Goal: Information Seeking & Learning: Learn about a topic

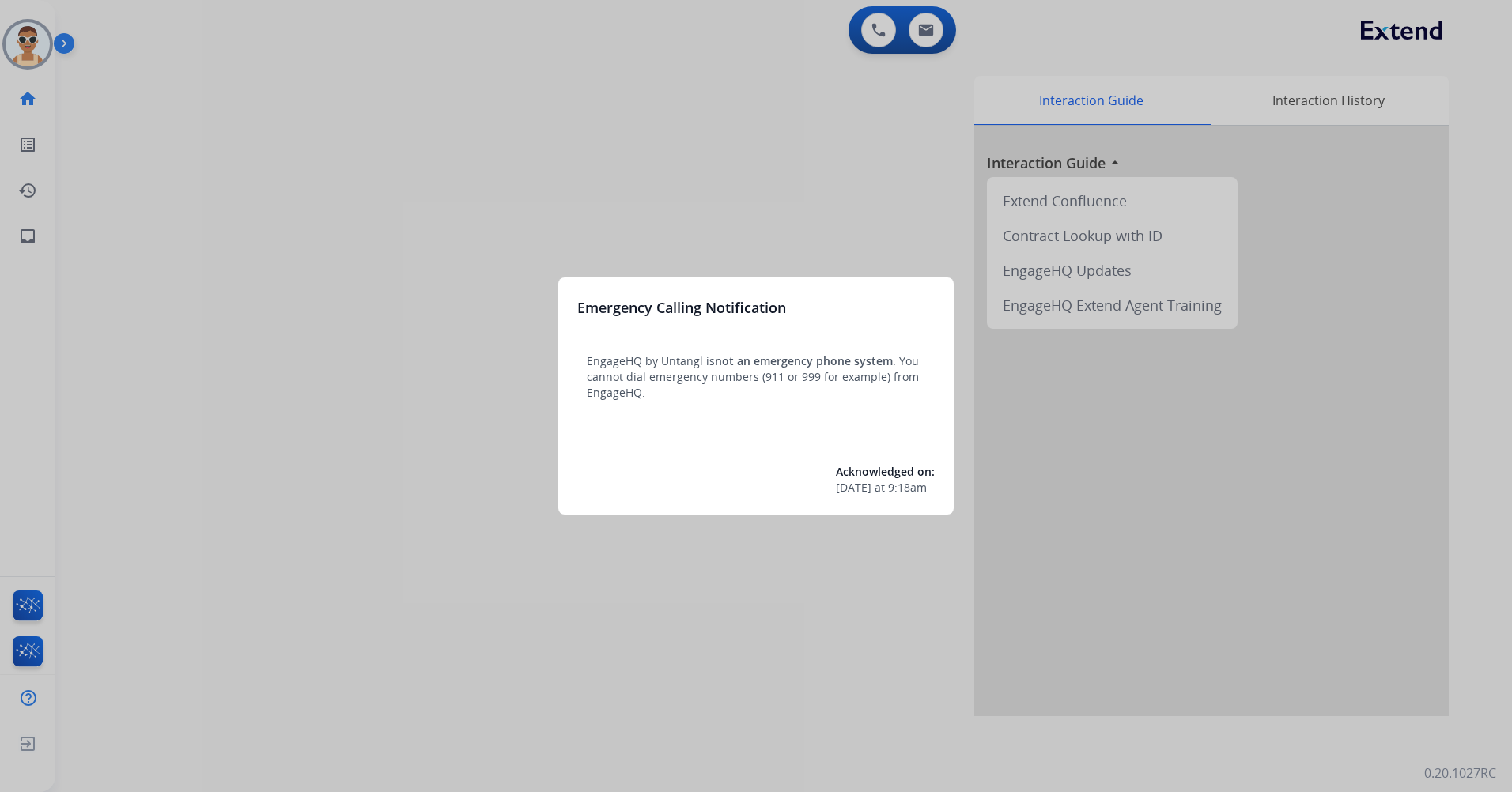
click at [329, 165] on div at bounding box center [756, 396] width 1512 height 792
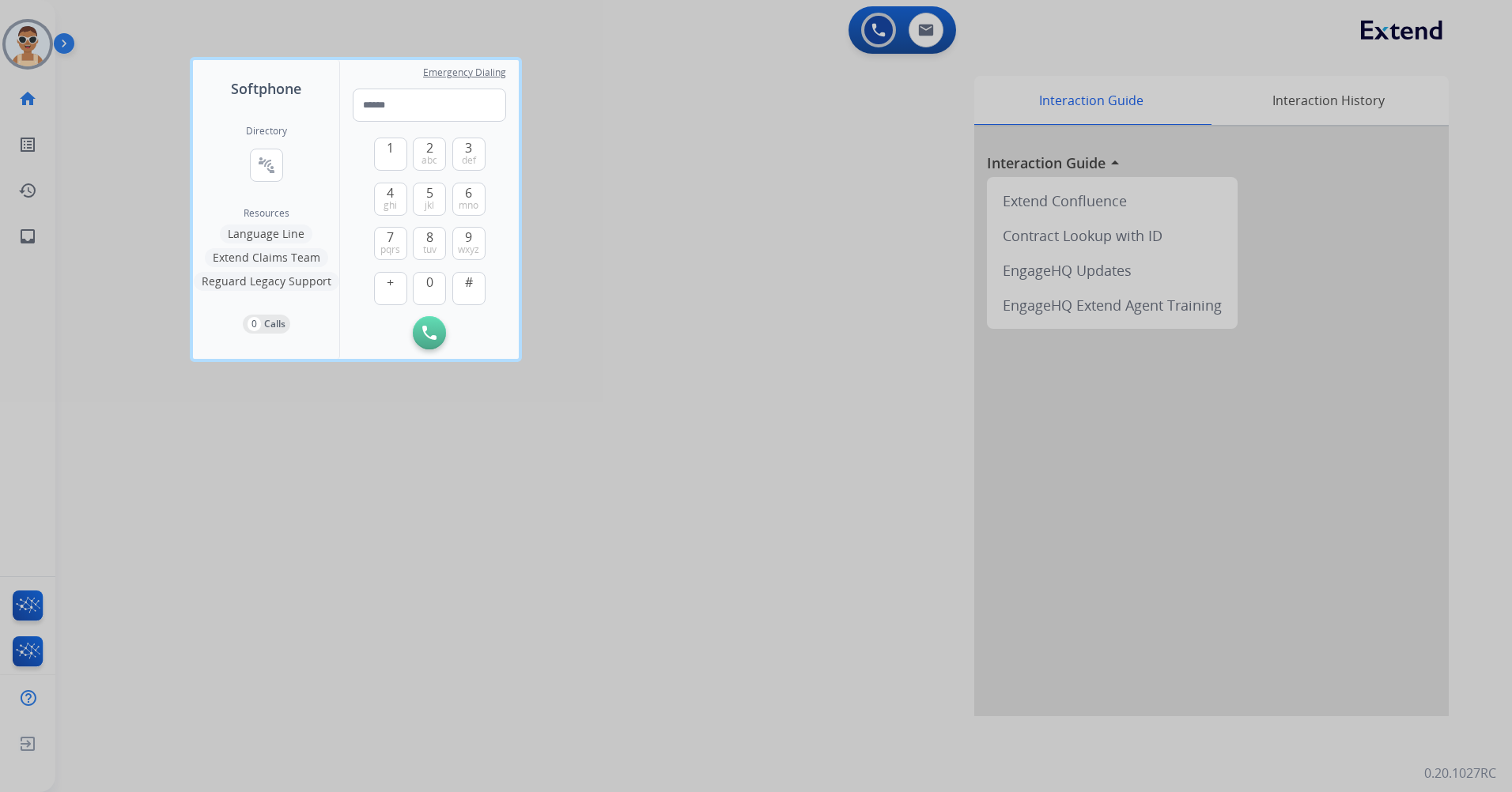
click at [536, 568] on div at bounding box center [756, 396] width 1512 height 792
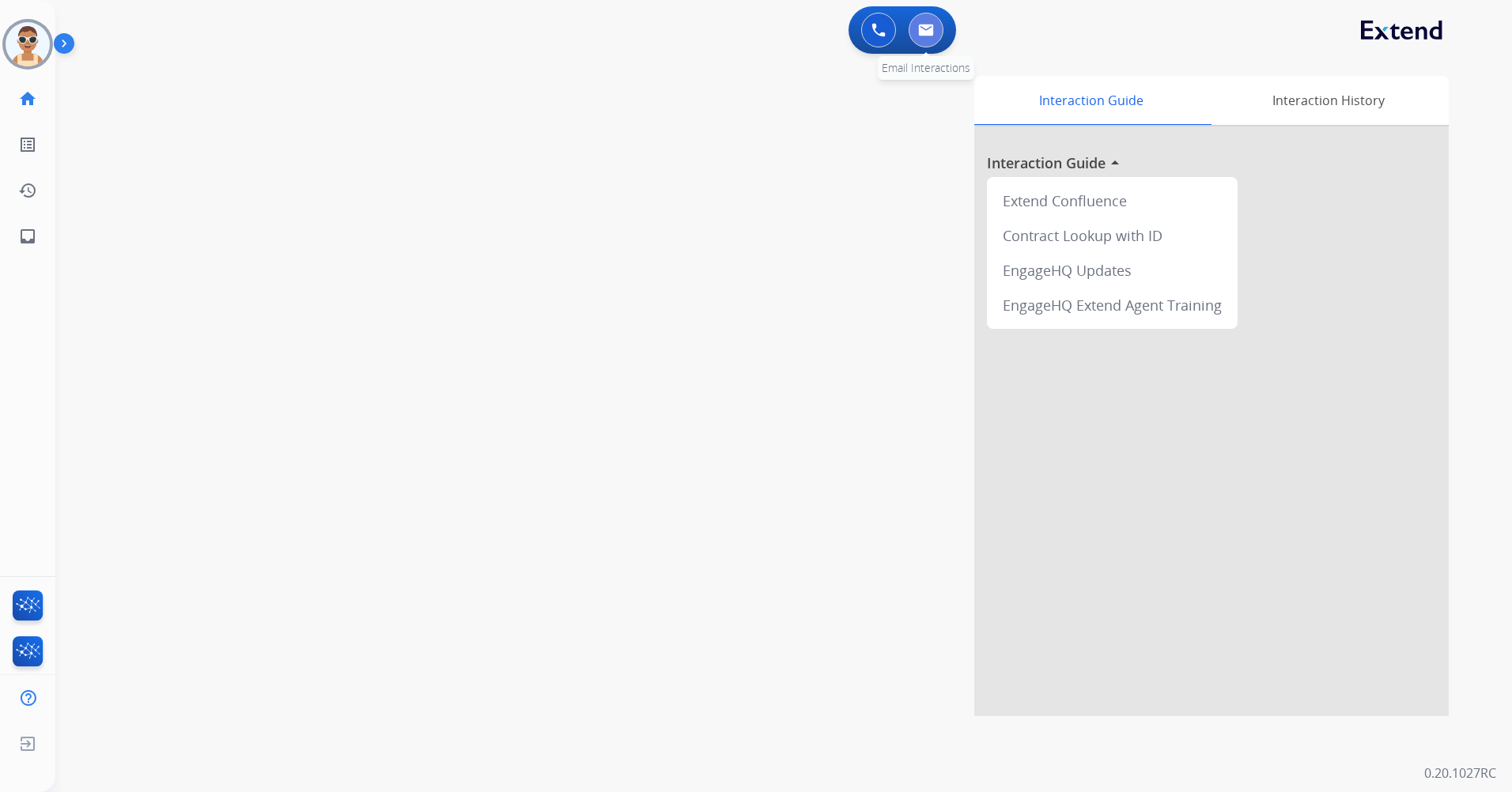
click at [926, 43] on button at bounding box center [925, 30] width 34 height 34
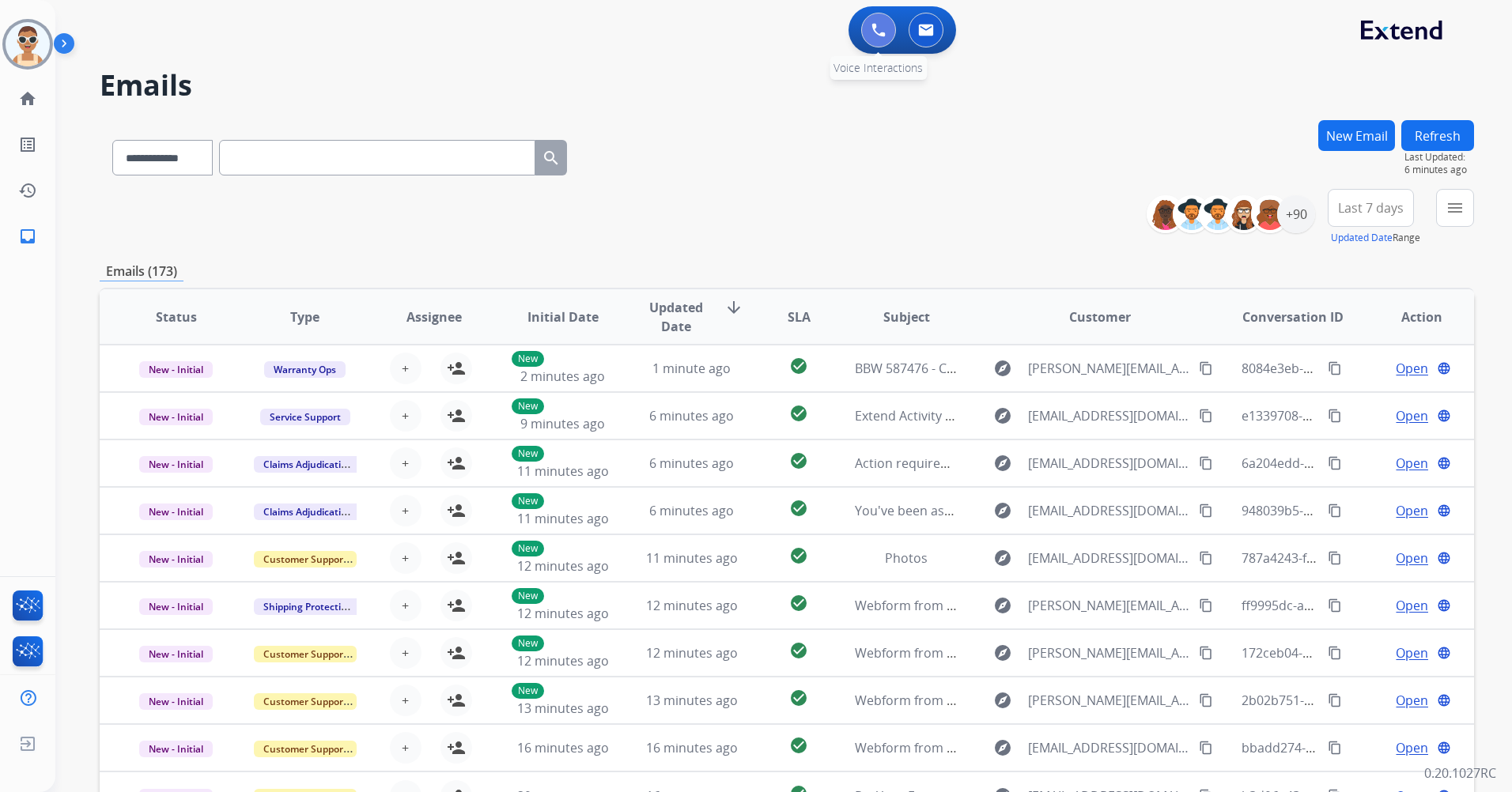
click at [874, 30] on img at bounding box center [878, 30] width 14 height 14
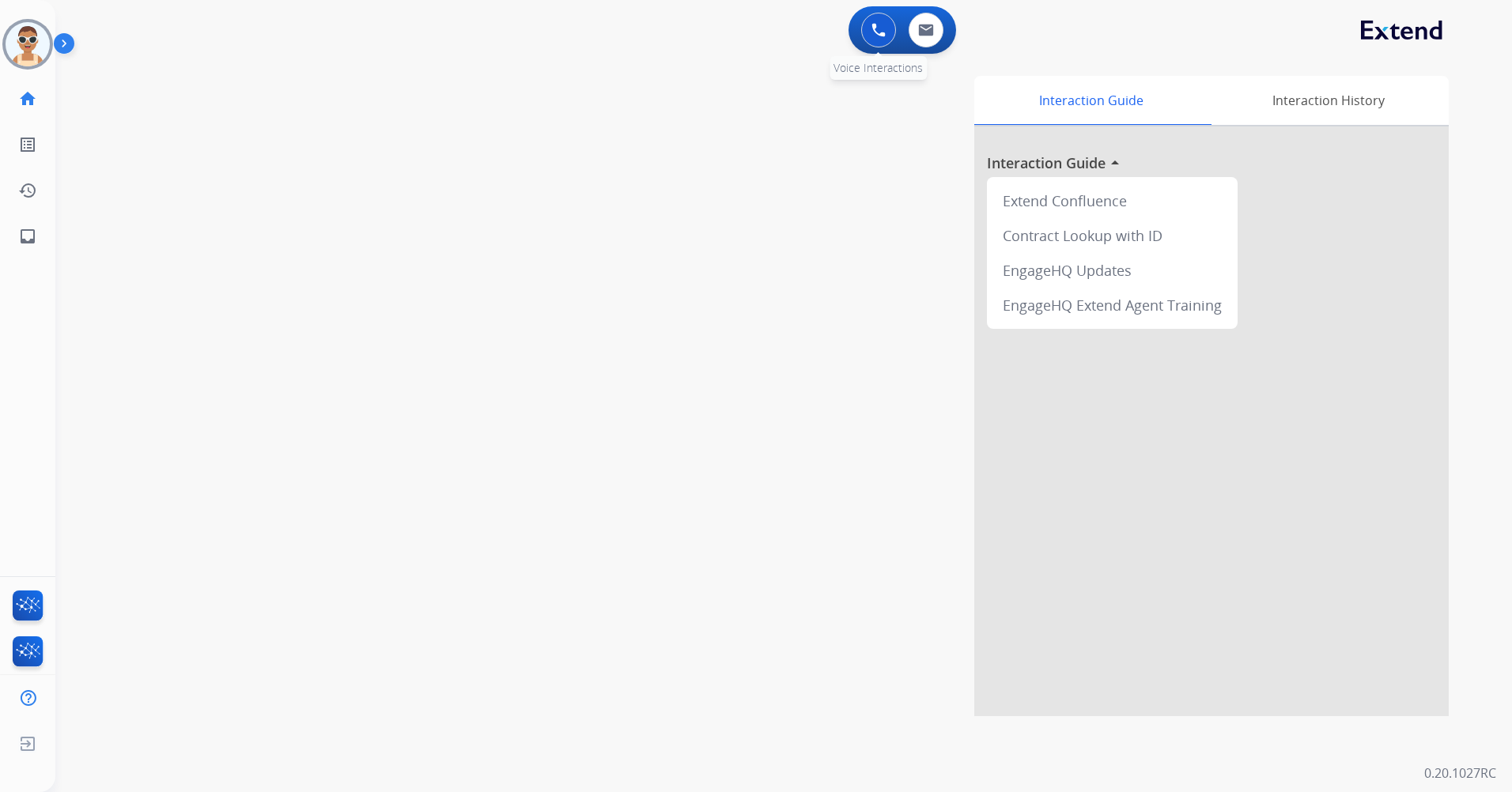
click at [883, 30] on img at bounding box center [878, 30] width 14 height 14
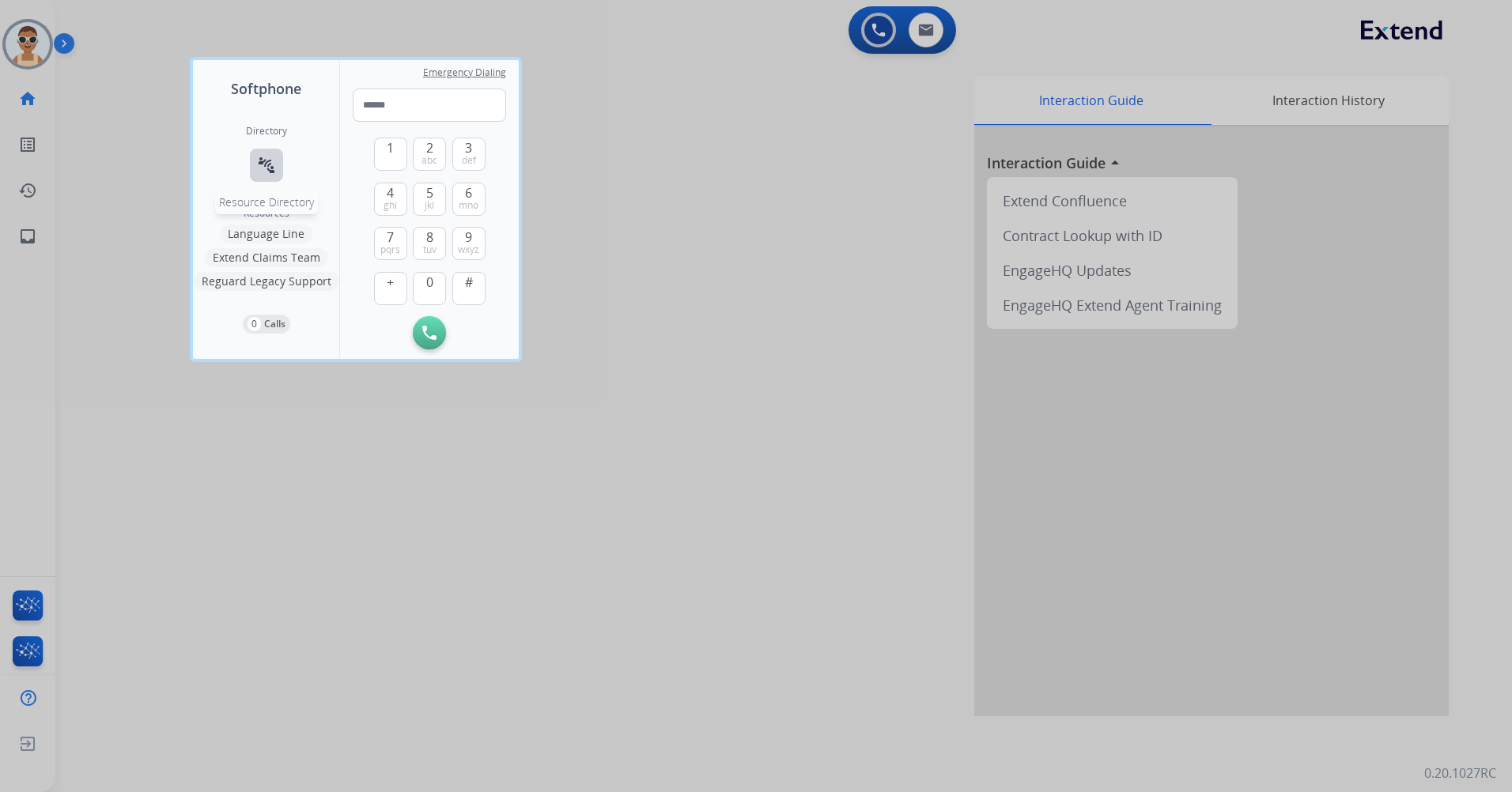
click at [272, 160] on mat-icon "connect_without_contact" at bounding box center [266, 165] width 19 height 19
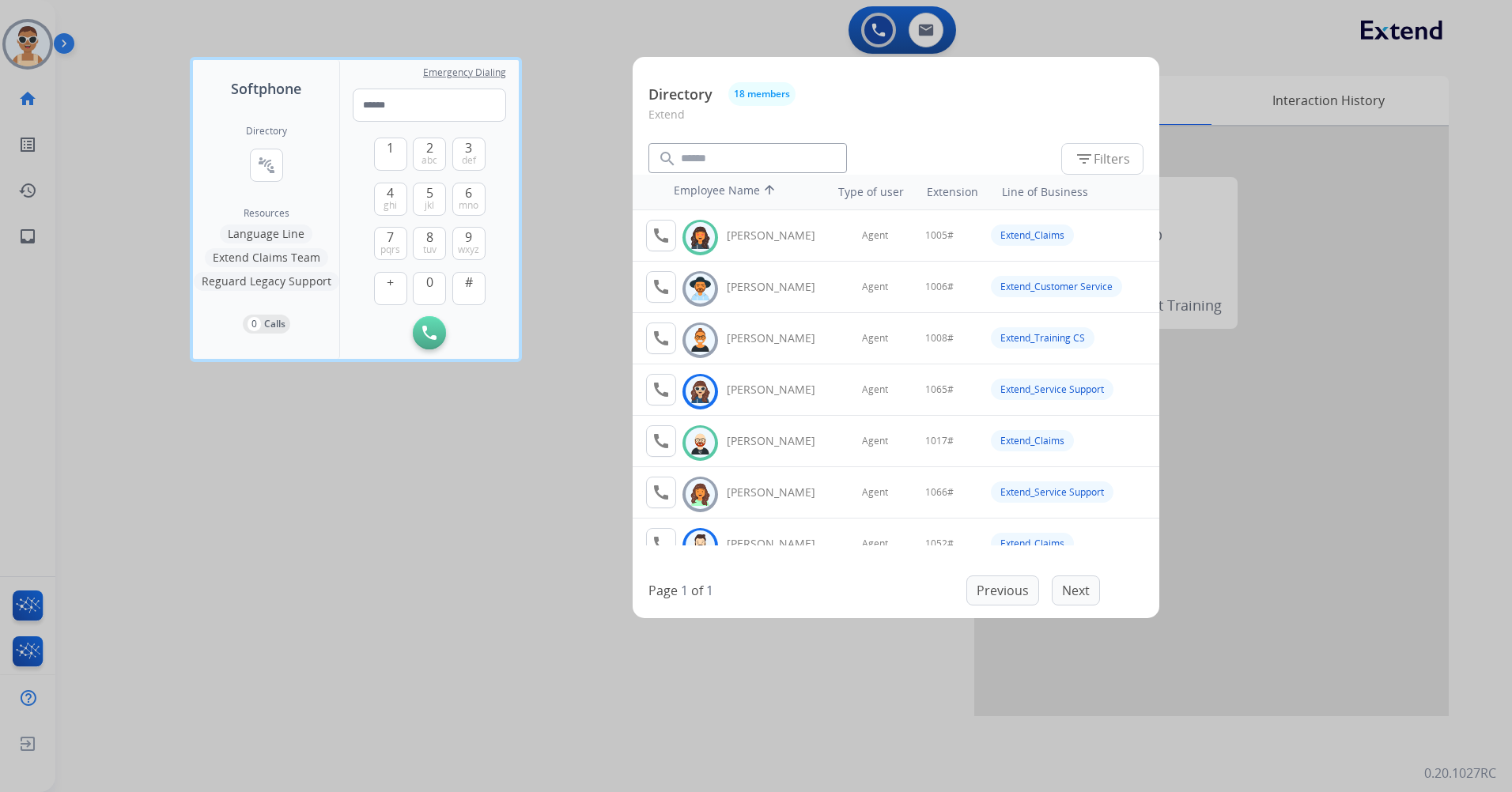
click at [462, 500] on div at bounding box center [756, 396] width 1512 height 792
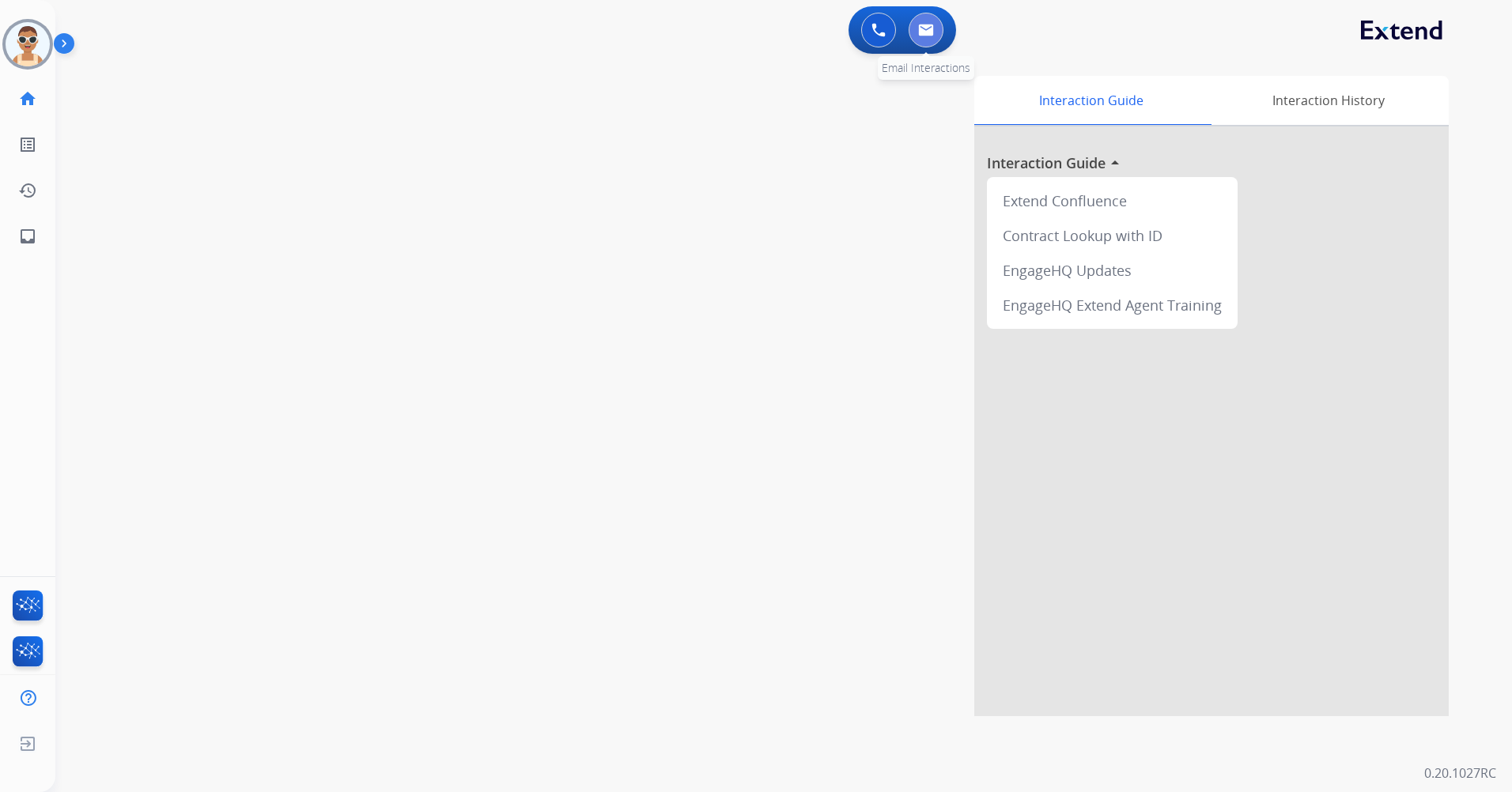
click at [931, 26] on img at bounding box center [925, 30] width 16 height 13
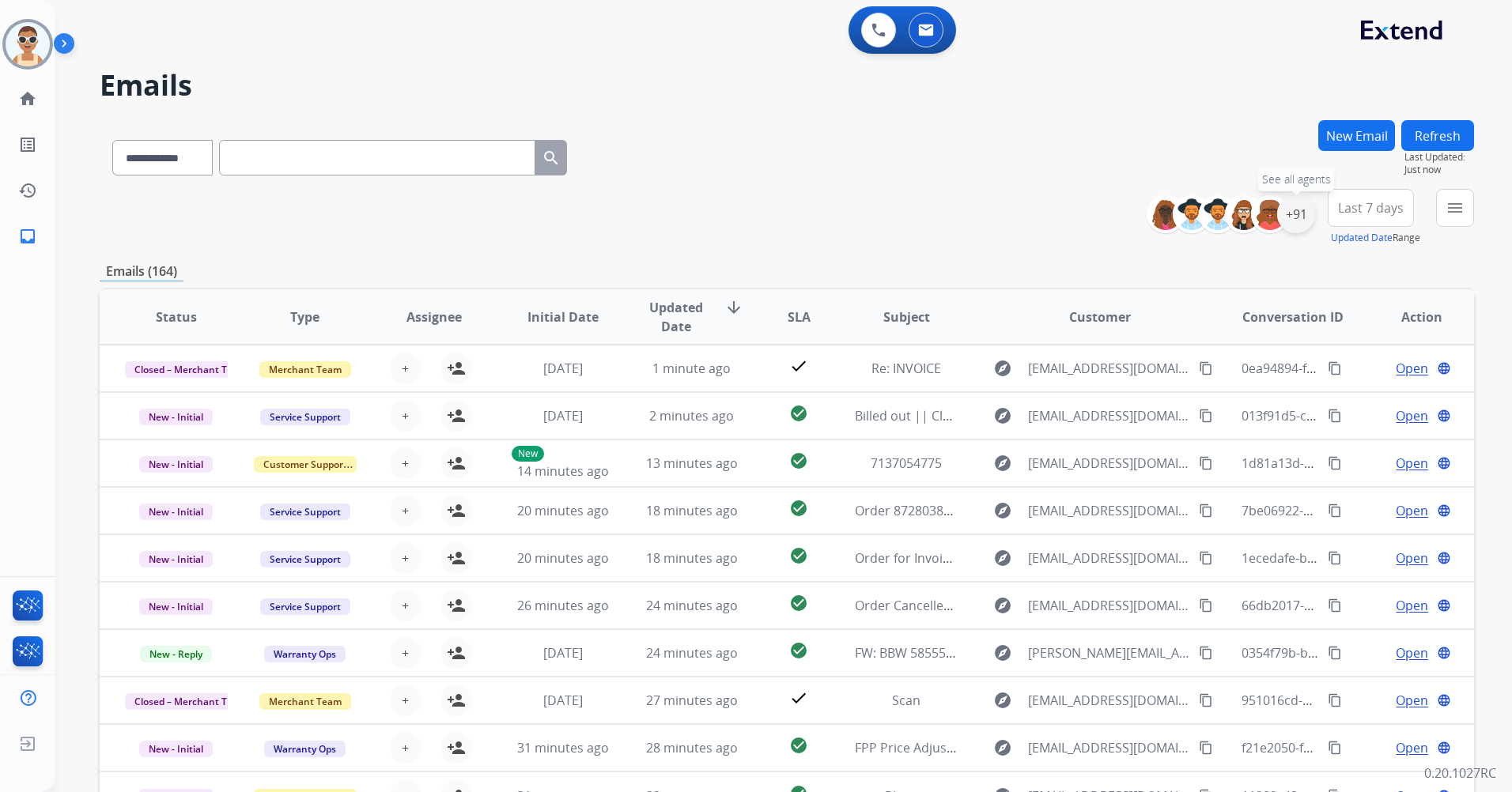
click at [1293, 202] on div "+91" at bounding box center [1296, 214] width 38 height 38
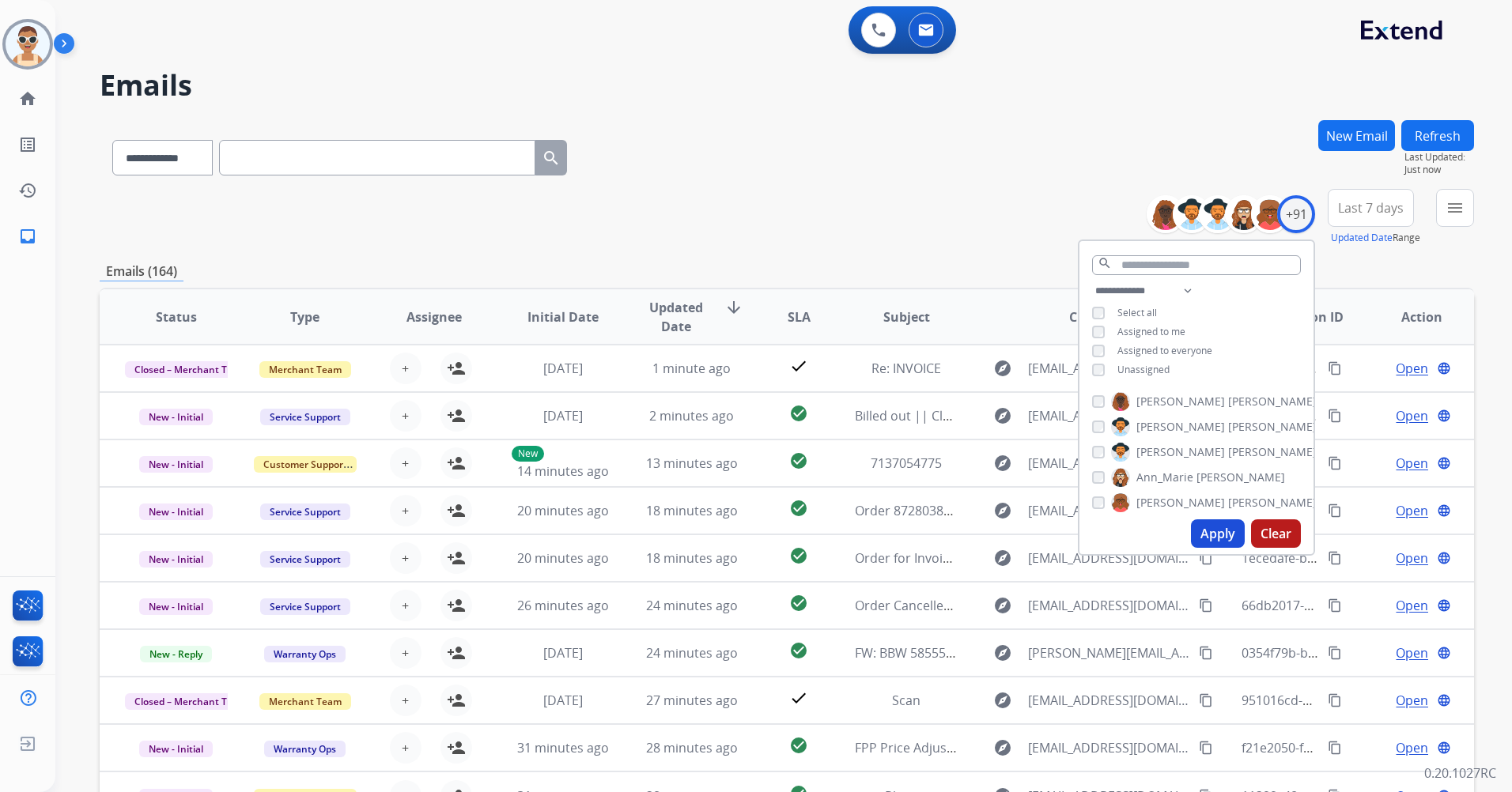
click at [1156, 366] on span "Unassigned" at bounding box center [1143, 369] width 52 height 13
click at [1155, 329] on span "Assigned to me" at bounding box center [1151, 331] width 68 height 13
click at [1168, 261] on input "text" at bounding box center [1196, 264] width 209 height 20
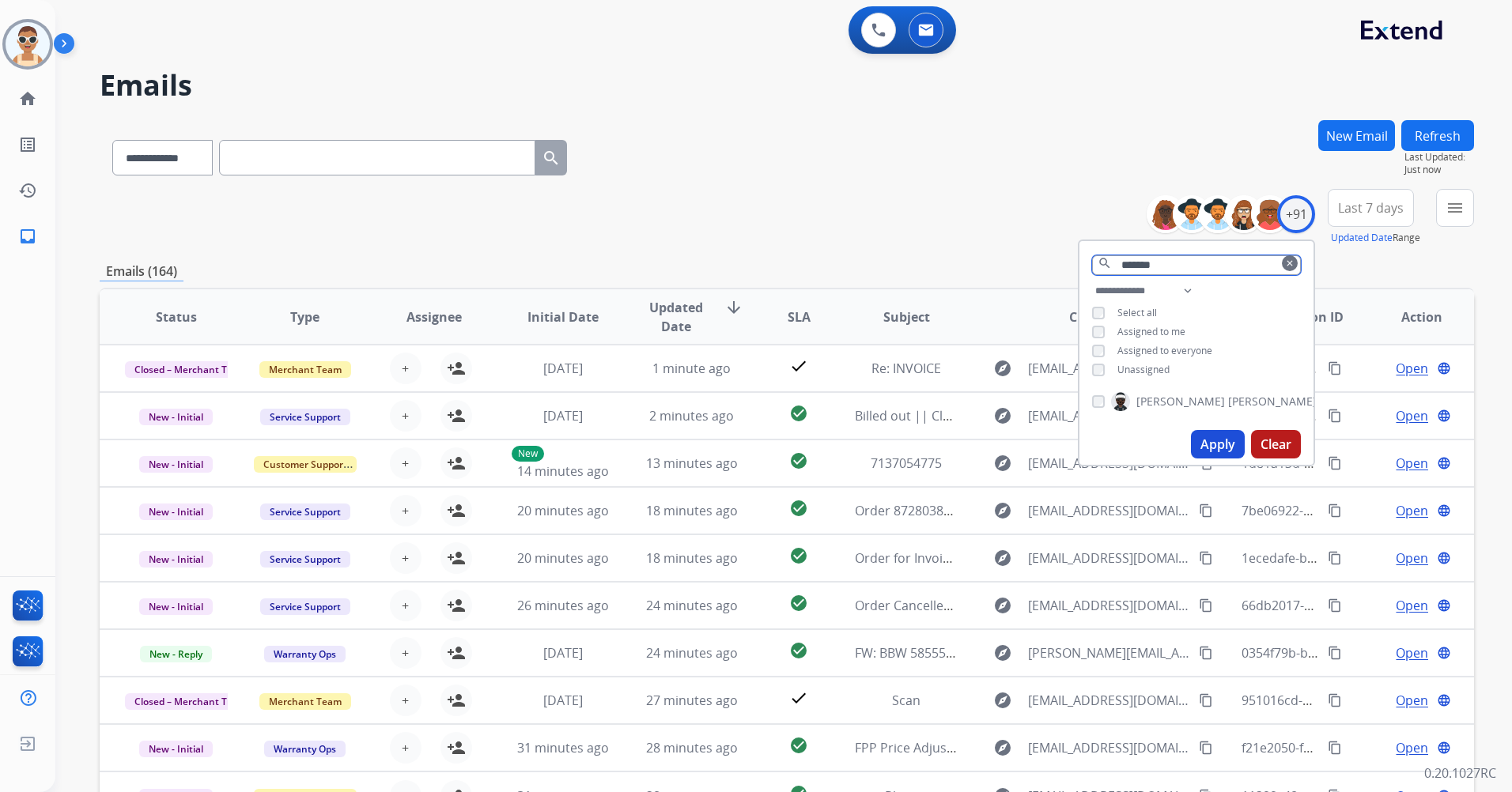
type input "*******"
click at [1207, 444] on button "Apply" at bounding box center [1218, 444] width 54 height 29
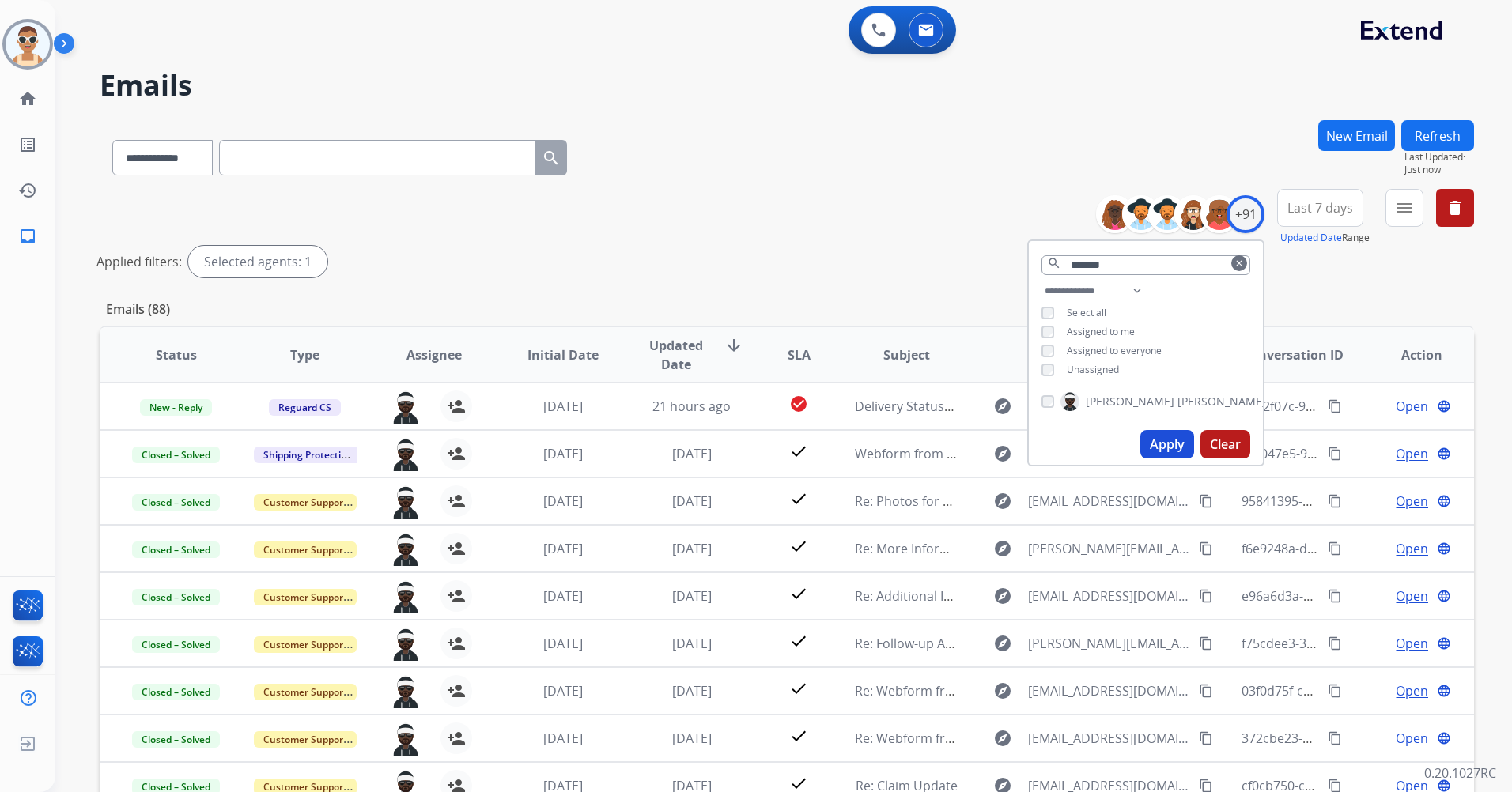
click at [1340, 205] on span "Last 7 days" at bounding box center [1320, 208] width 66 height 7
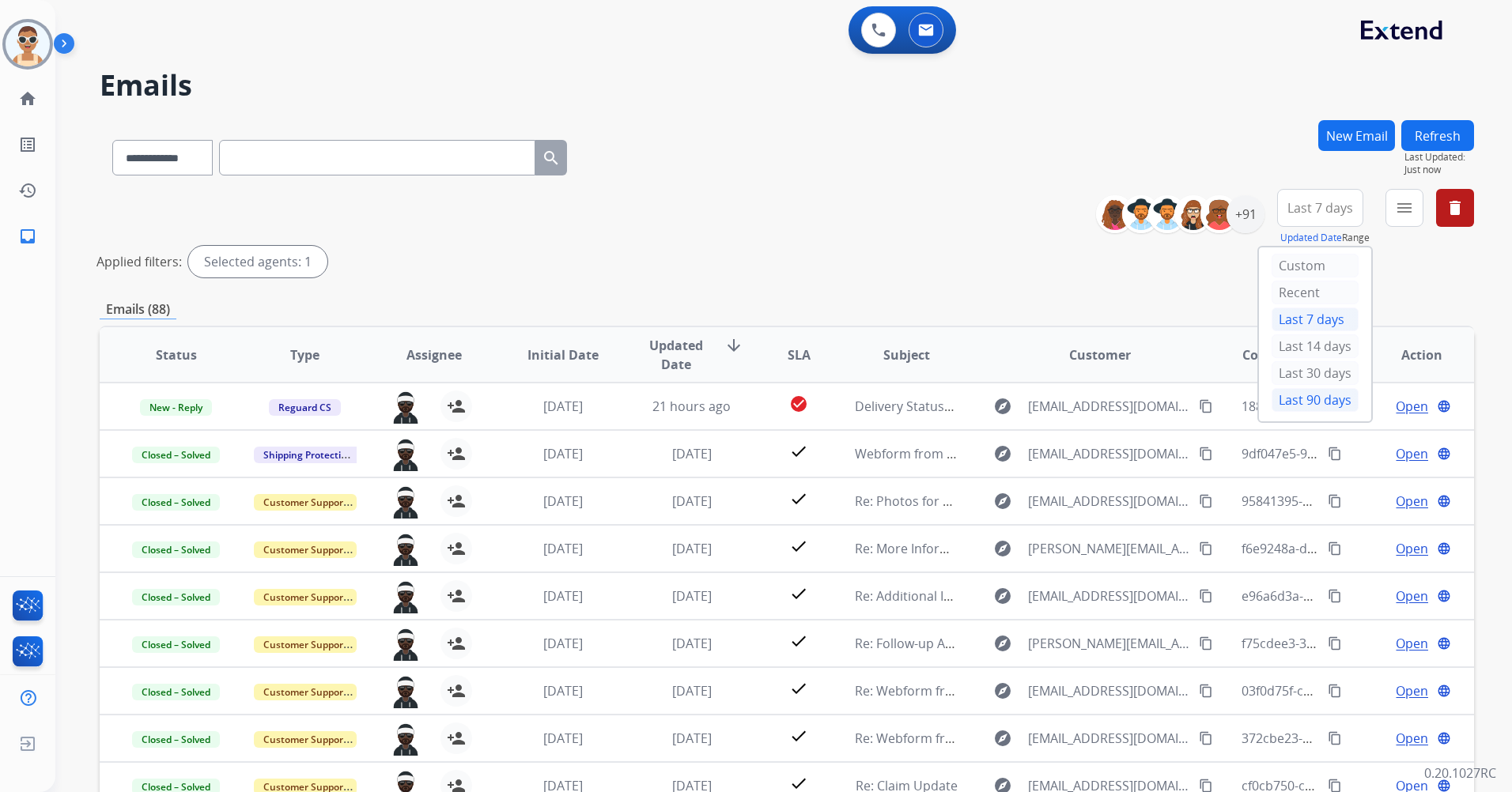
click at [1315, 393] on div "Last 90 days" at bounding box center [1315, 399] width 87 height 23
click at [1397, 206] on mat-icon "menu" at bounding box center [1405, 208] width 19 height 19
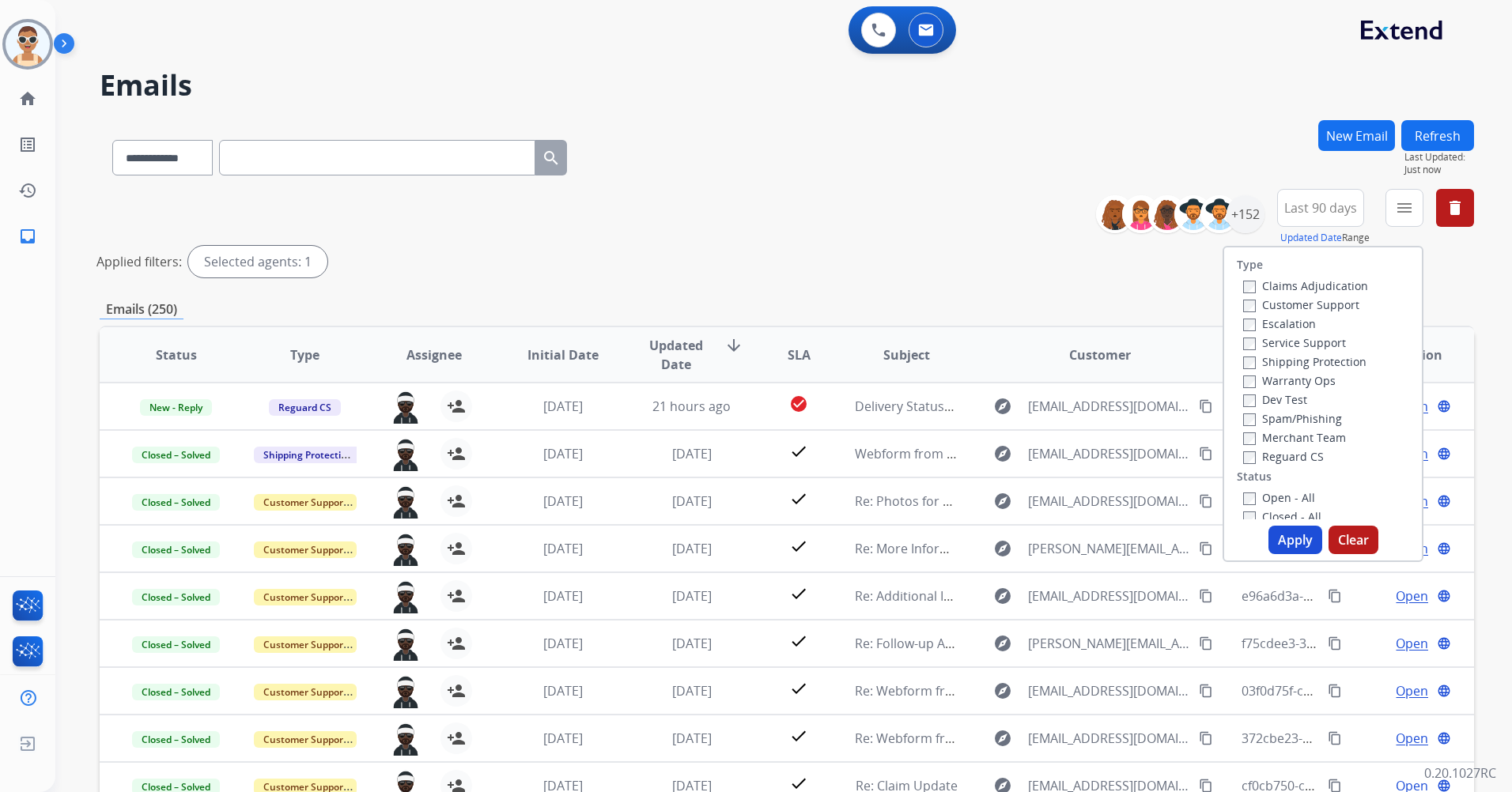
click at [1328, 303] on label "Customer Support" at bounding box center [1302, 304] width 116 height 15
click at [1338, 366] on label "Shipping Protection" at bounding box center [1305, 362] width 124 height 15
click at [1310, 445] on div "Merchant Team" at bounding box center [1306, 437] width 125 height 19
click at [1308, 454] on label "Reguard CS" at bounding box center [1284, 457] width 81 height 15
click at [1271, 491] on label "Open - All" at bounding box center [1279, 498] width 72 height 15
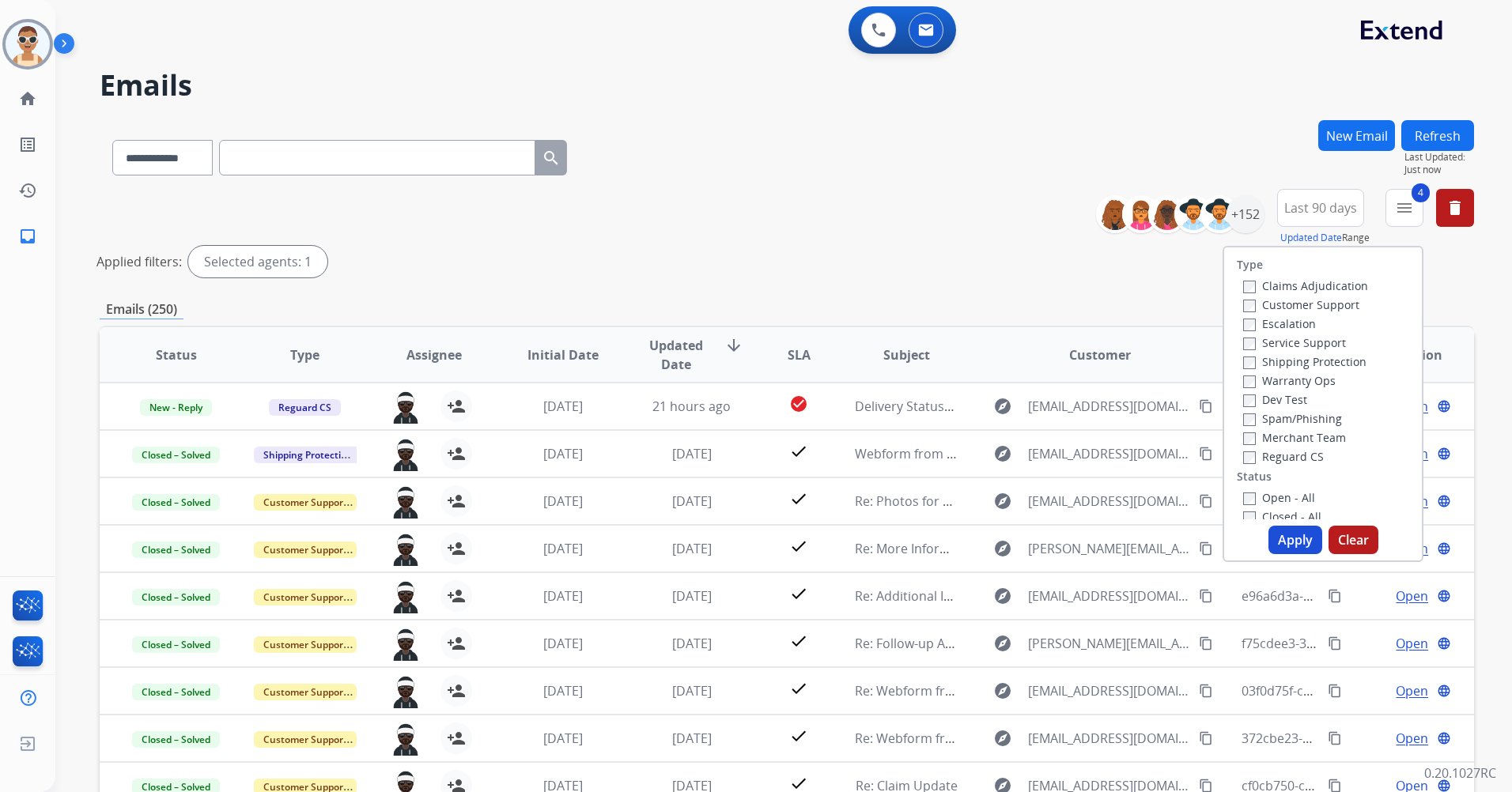
click at [1278, 529] on button "Apply" at bounding box center [1296, 540] width 54 height 29
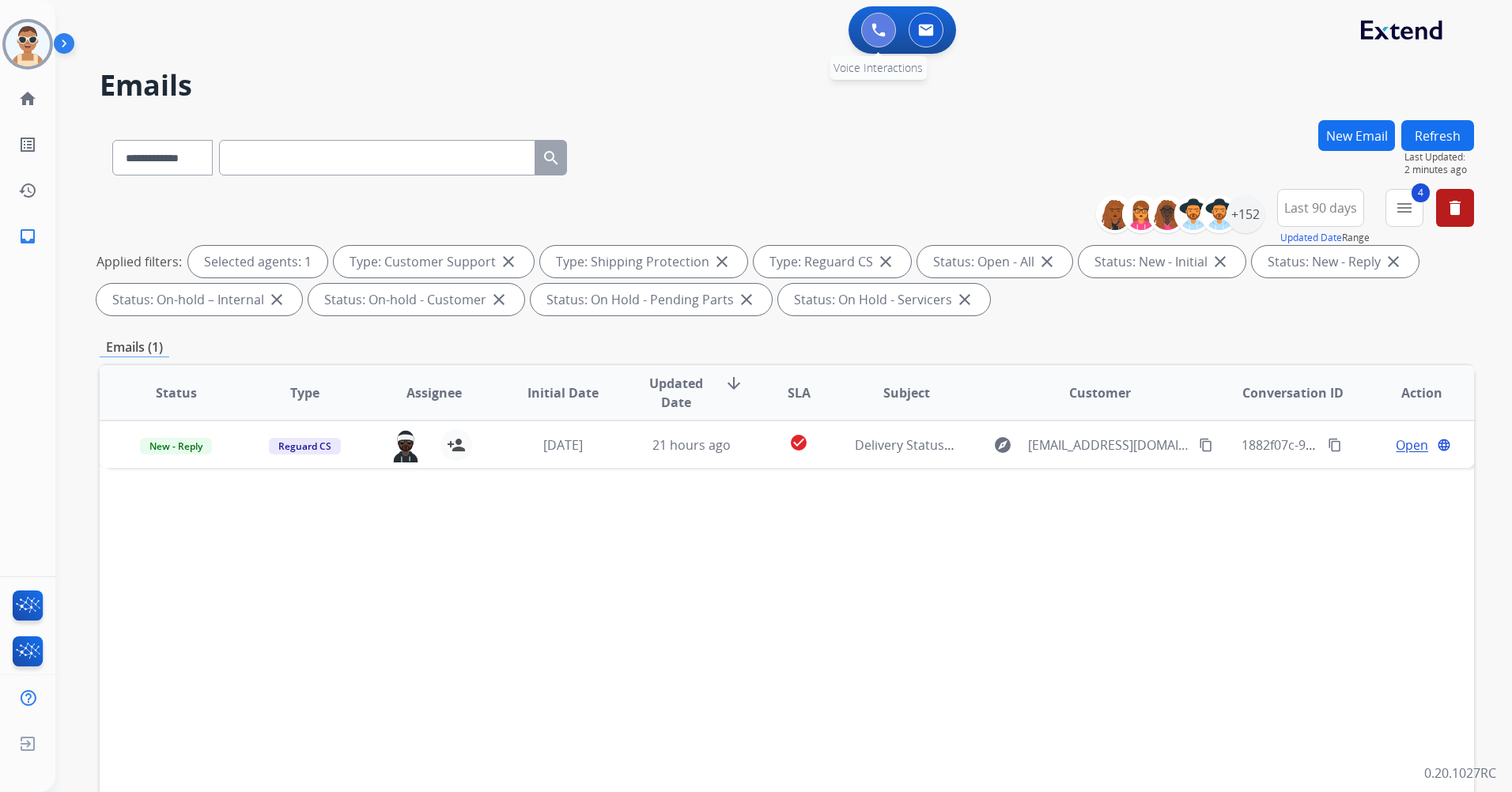
click at [876, 24] on img at bounding box center [878, 30] width 14 height 14
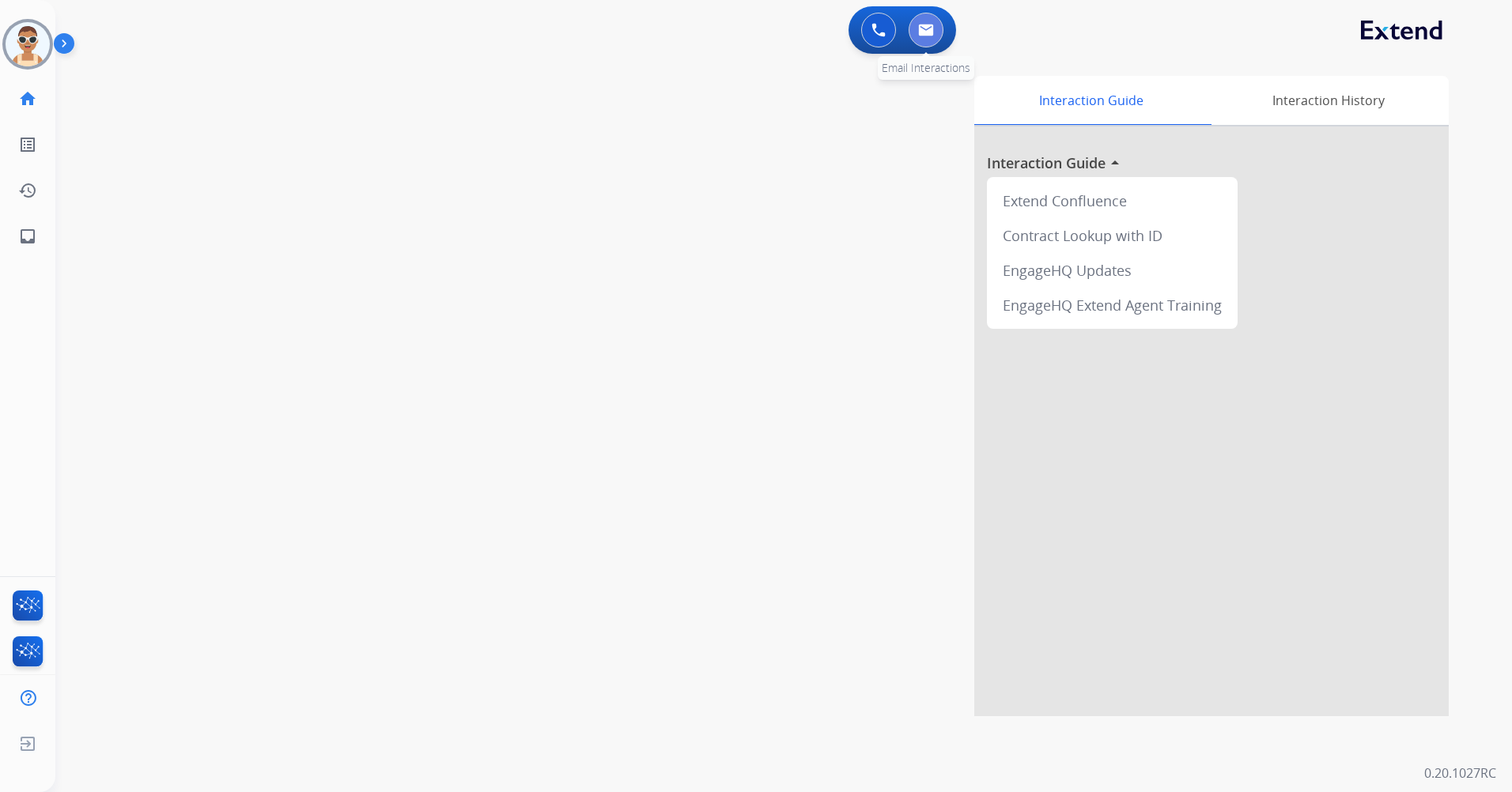
click at [937, 32] on button at bounding box center [925, 30] width 34 height 34
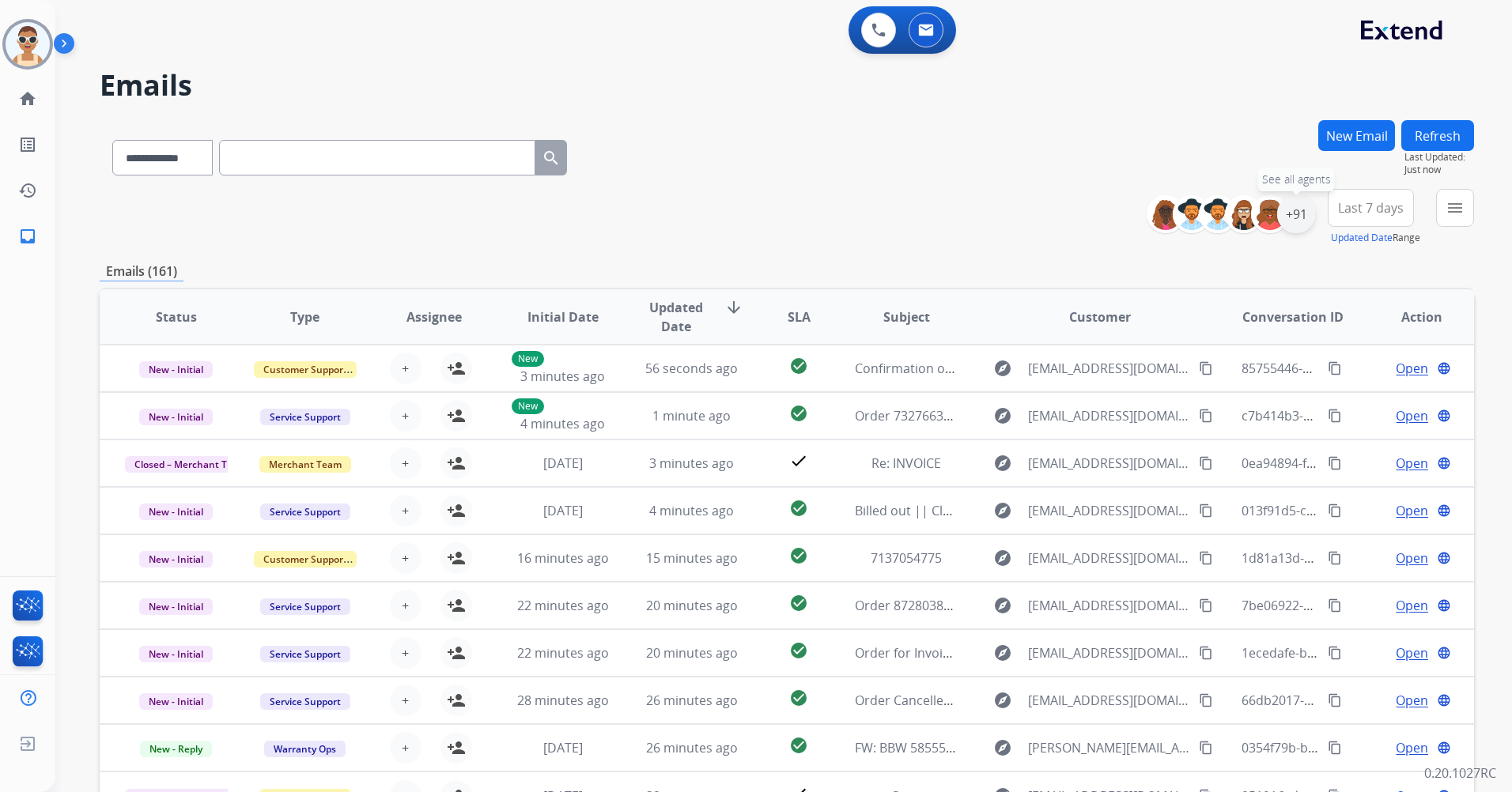
click at [1300, 219] on div "+91" at bounding box center [1296, 214] width 38 height 38
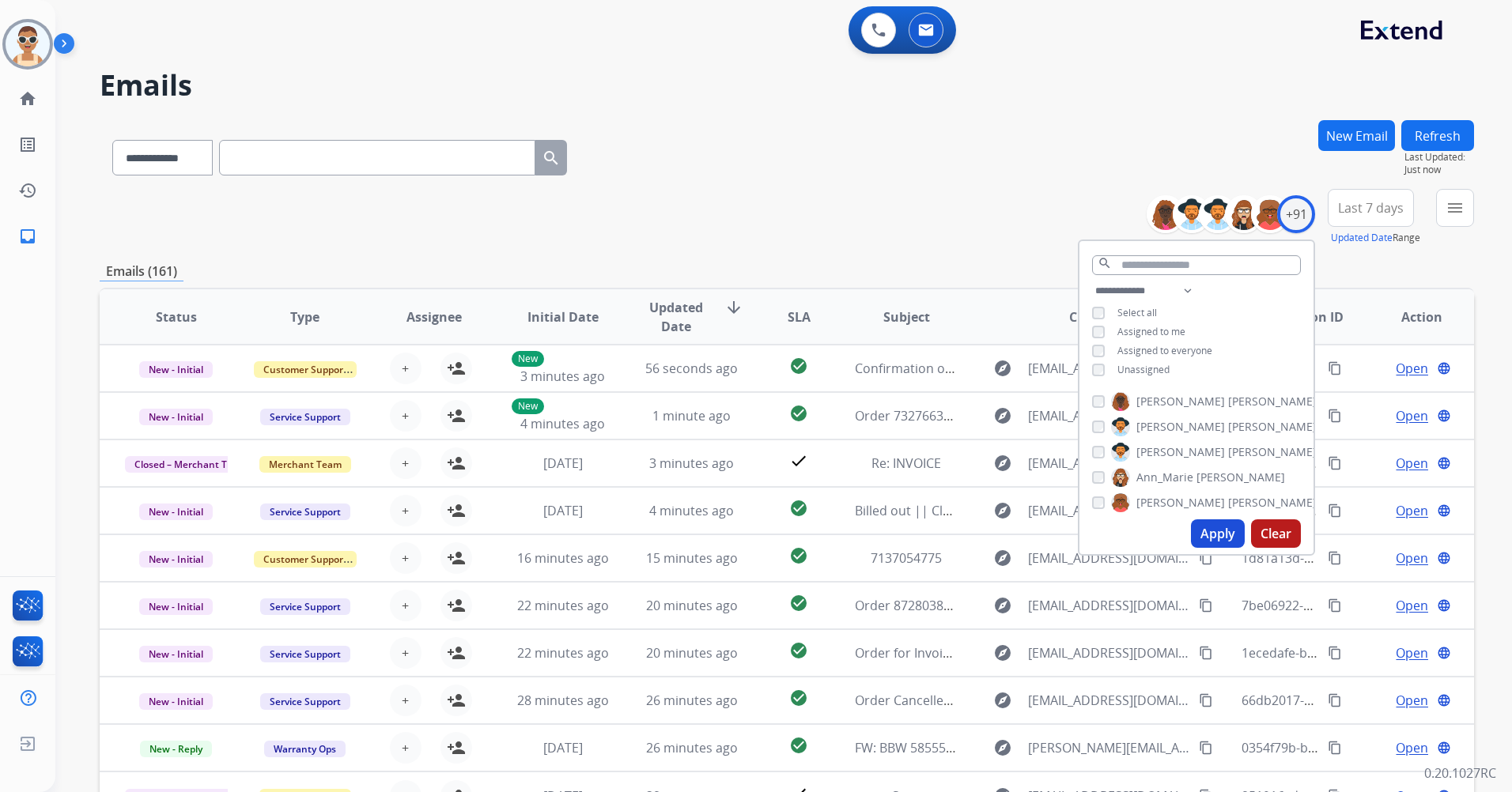
click at [1159, 370] on span "Unassigned" at bounding box center [1143, 369] width 52 height 13
click at [1145, 327] on span "Assigned to me" at bounding box center [1151, 331] width 68 height 13
click at [1163, 266] on input "text" at bounding box center [1196, 264] width 209 height 20
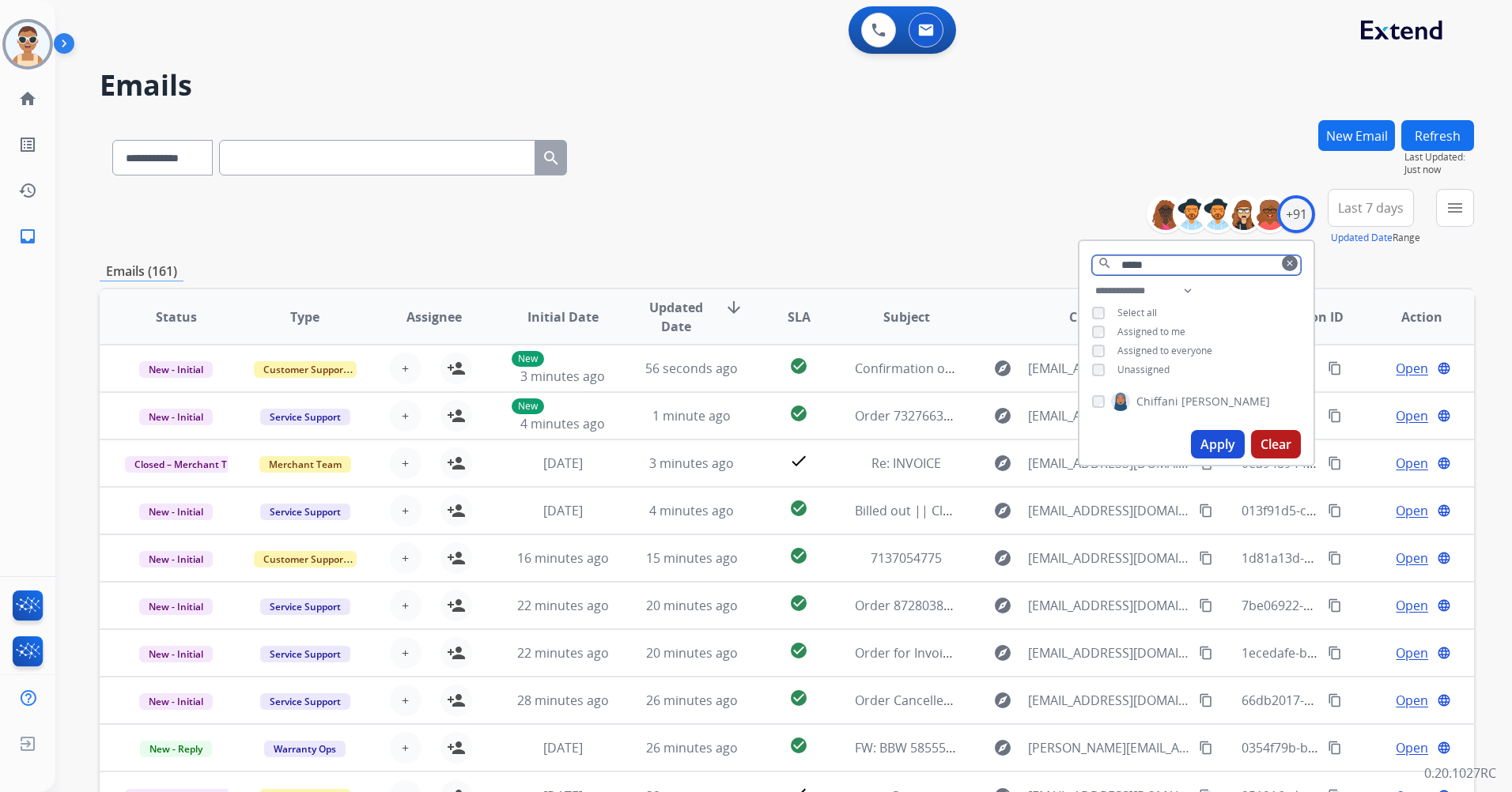
type input "*****"
drag, startPoint x: 1200, startPoint y: 441, endPoint x: 879, endPoint y: 461, distance: 321.6
click at [1201, 442] on button "Apply" at bounding box center [1218, 444] width 54 height 29
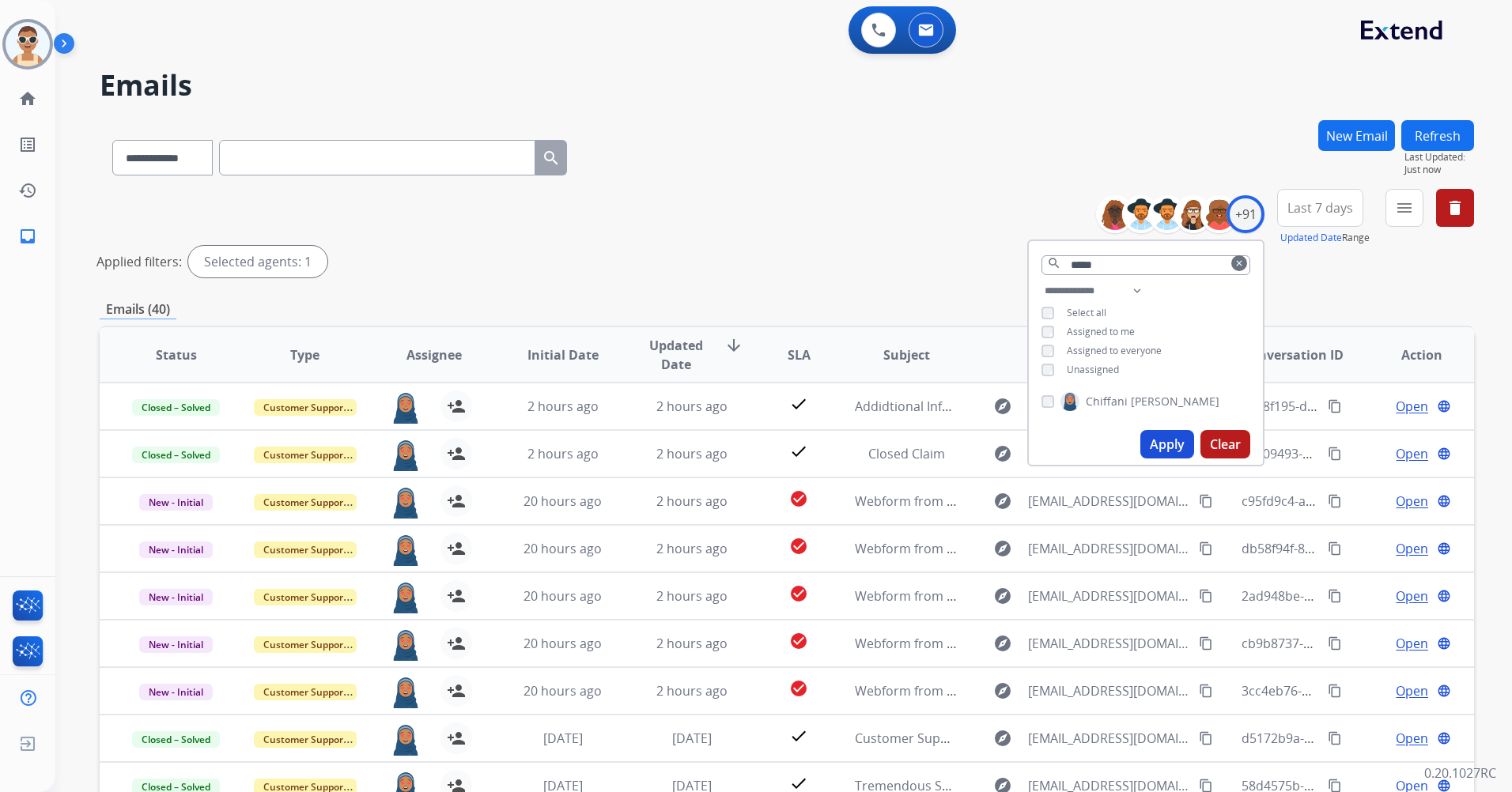
click at [1330, 205] on span "Last 7 days" at bounding box center [1320, 208] width 66 height 7
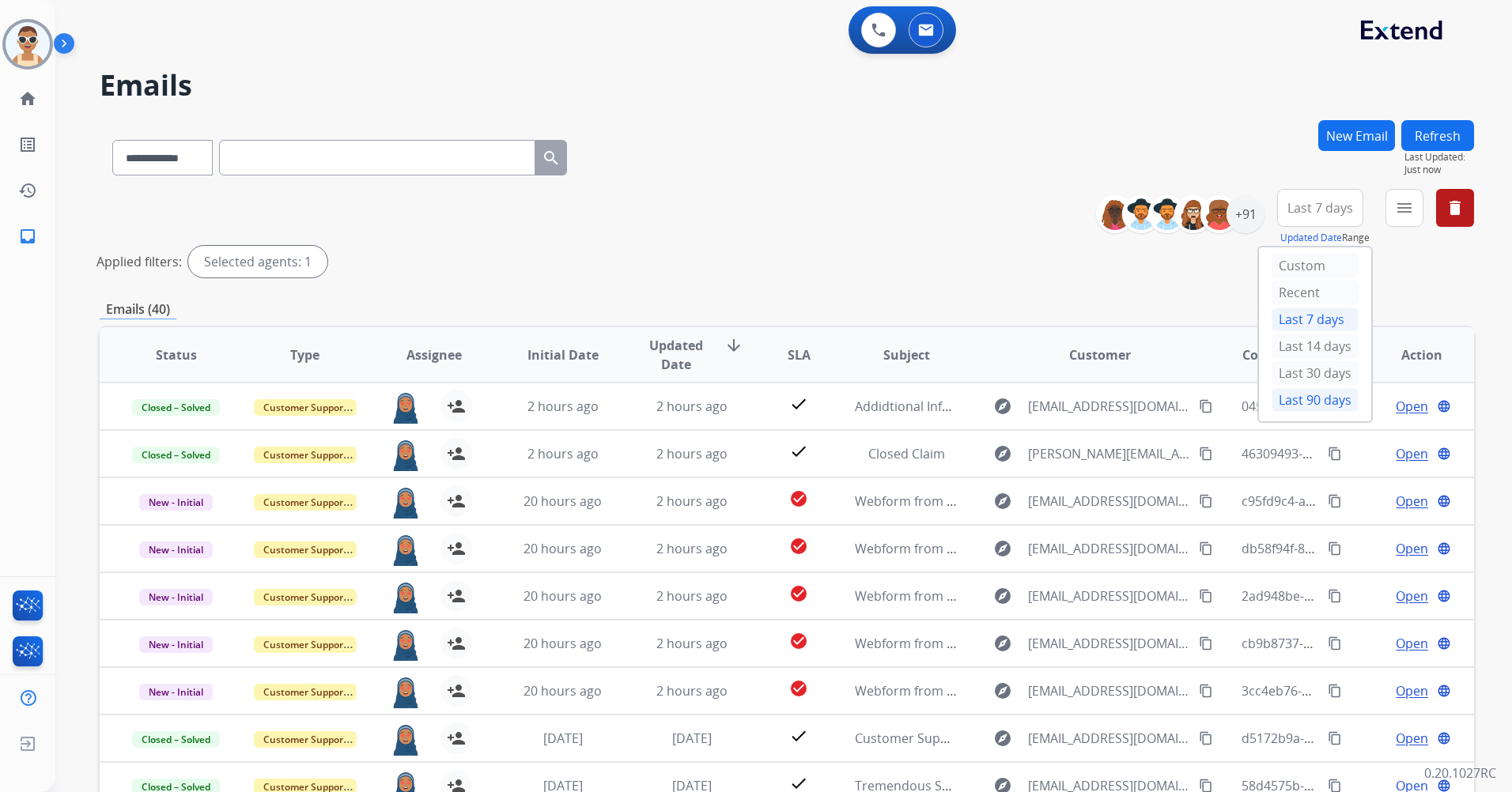
click at [1319, 398] on div "Last 90 days" at bounding box center [1315, 399] width 87 height 23
click at [1408, 218] on button "menu Filters" at bounding box center [1404, 208] width 38 height 38
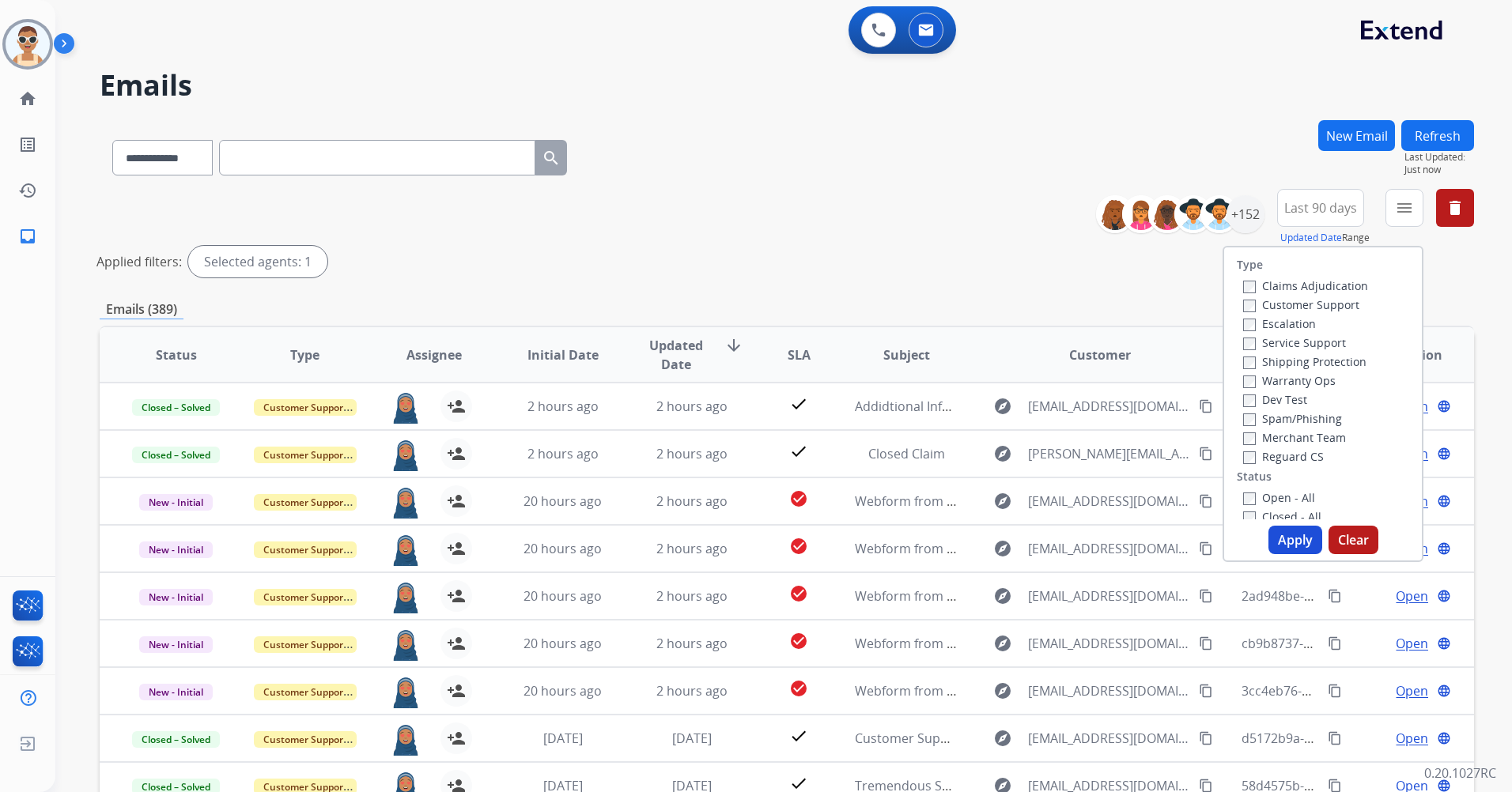
click at [1298, 302] on label "Customer Support" at bounding box center [1302, 304] width 116 height 15
click at [1312, 358] on label "Shipping Protection" at bounding box center [1305, 362] width 124 height 15
click at [1280, 456] on label "Reguard CS" at bounding box center [1284, 457] width 81 height 15
click at [1278, 497] on label "Open - All" at bounding box center [1279, 498] width 72 height 15
click at [1295, 549] on button "Apply" at bounding box center [1296, 540] width 54 height 29
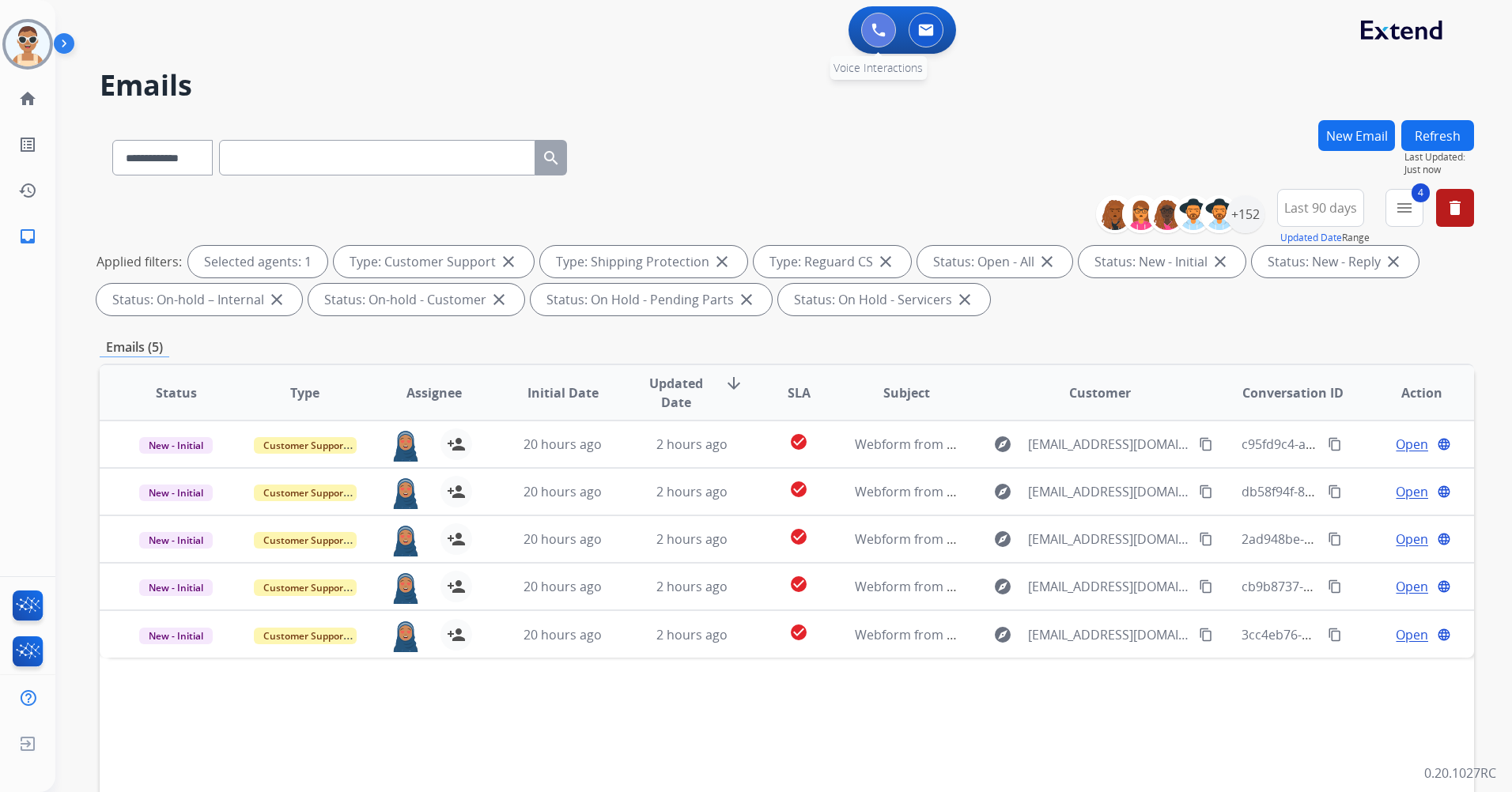
click at [872, 33] on img at bounding box center [878, 30] width 14 height 14
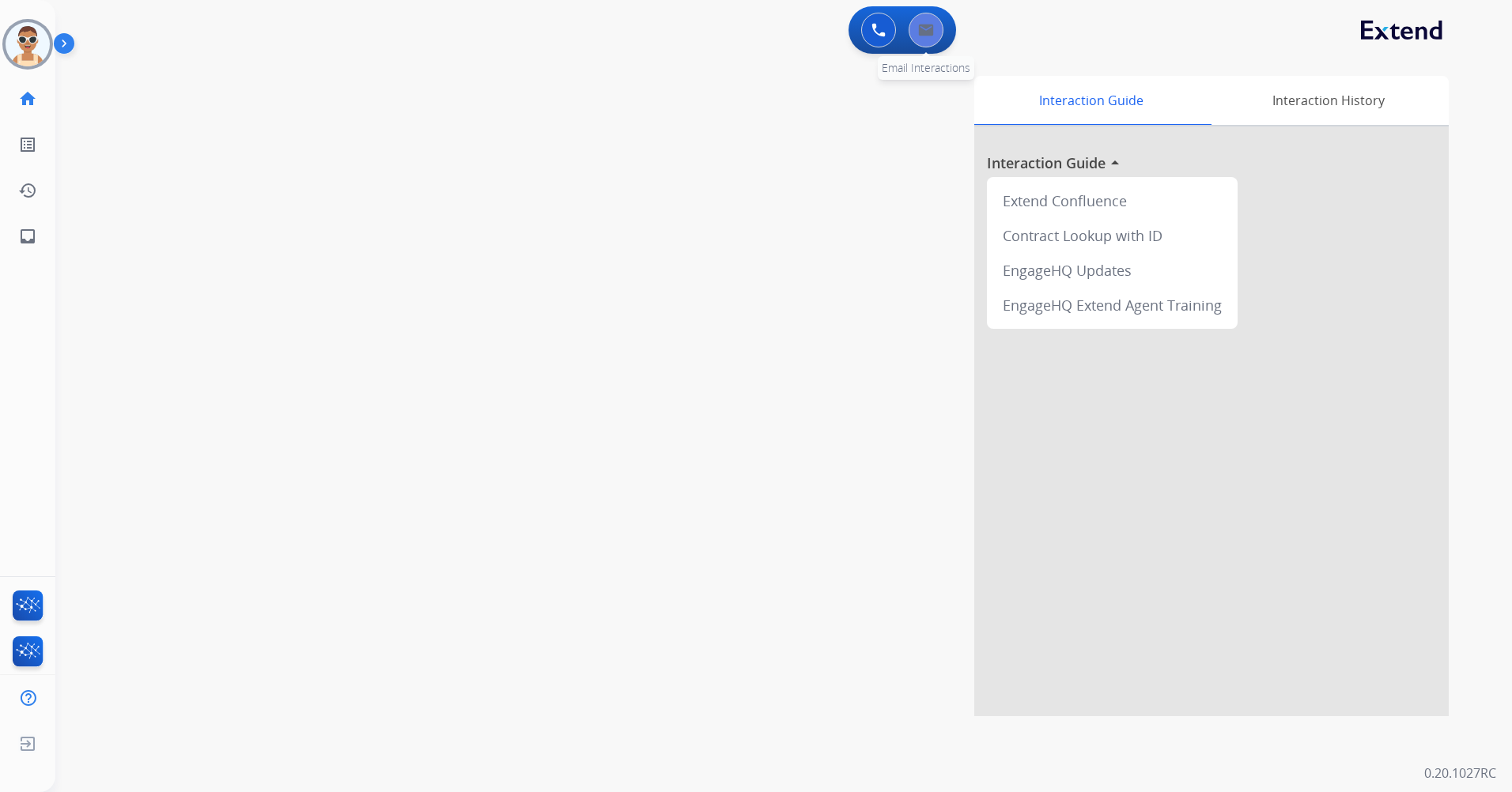
click at [925, 36] on button at bounding box center [925, 30] width 34 height 34
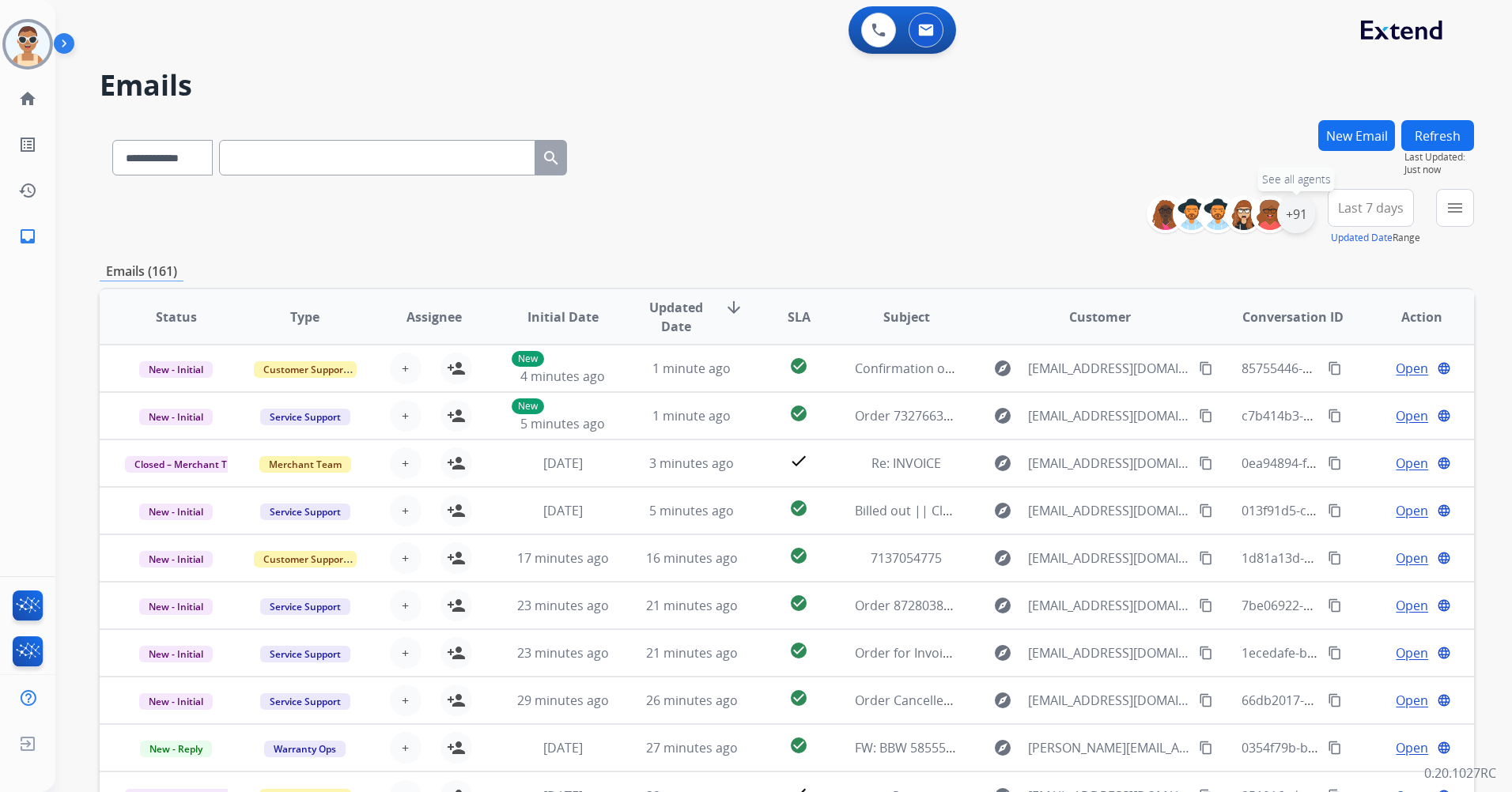
click at [1306, 208] on div "+91" at bounding box center [1296, 214] width 38 height 38
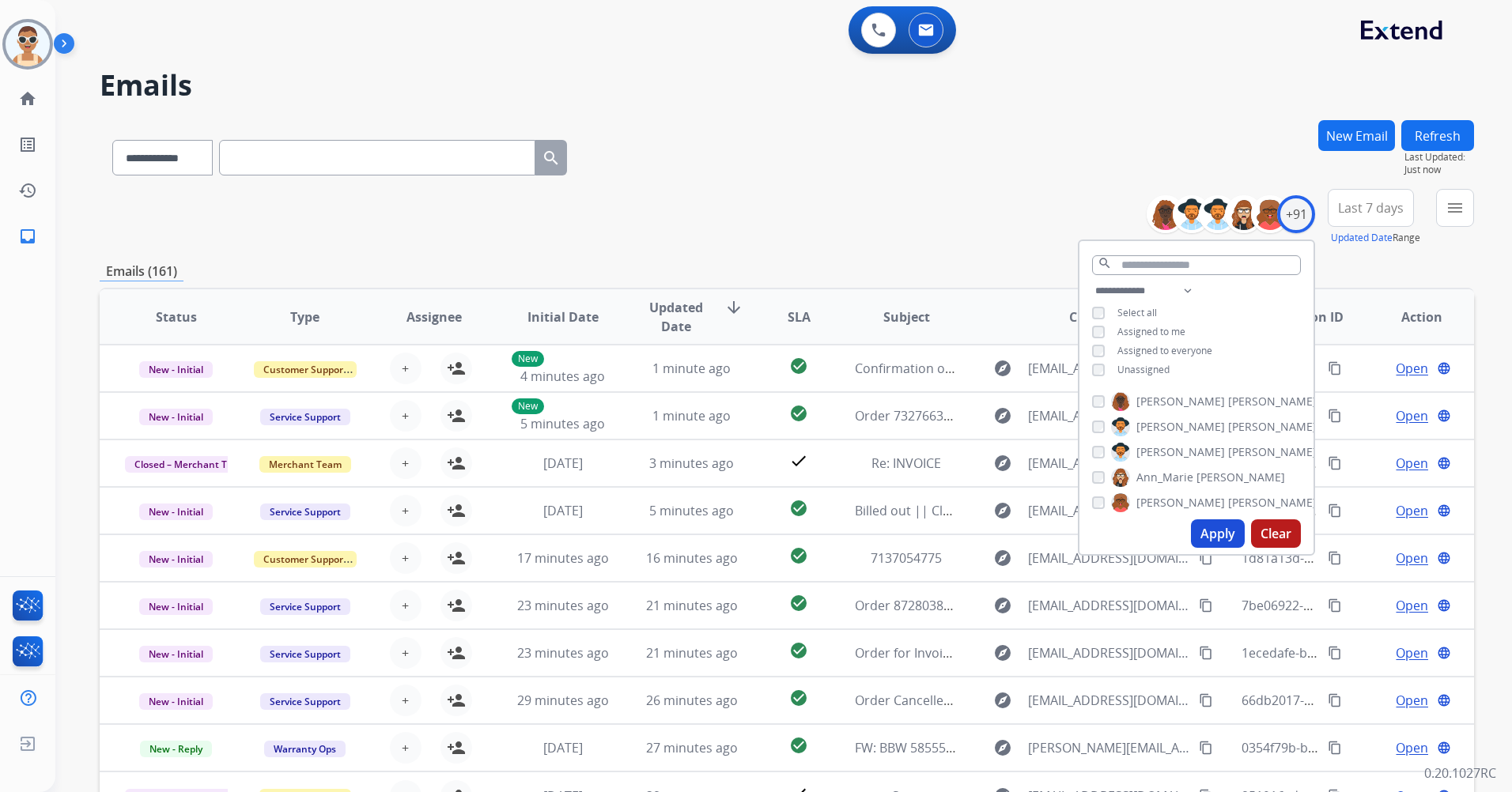
click at [1130, 374] on span "Unassigned" at bounding box center [1143, 369] width 52 height 13
click at [1147, 334] on span "Assigned to me" at bounding box center [1151, 331] width 68 height 13
click at [1159, 266] on input "text" at bounding box center [1196, 264] width 209 height 20
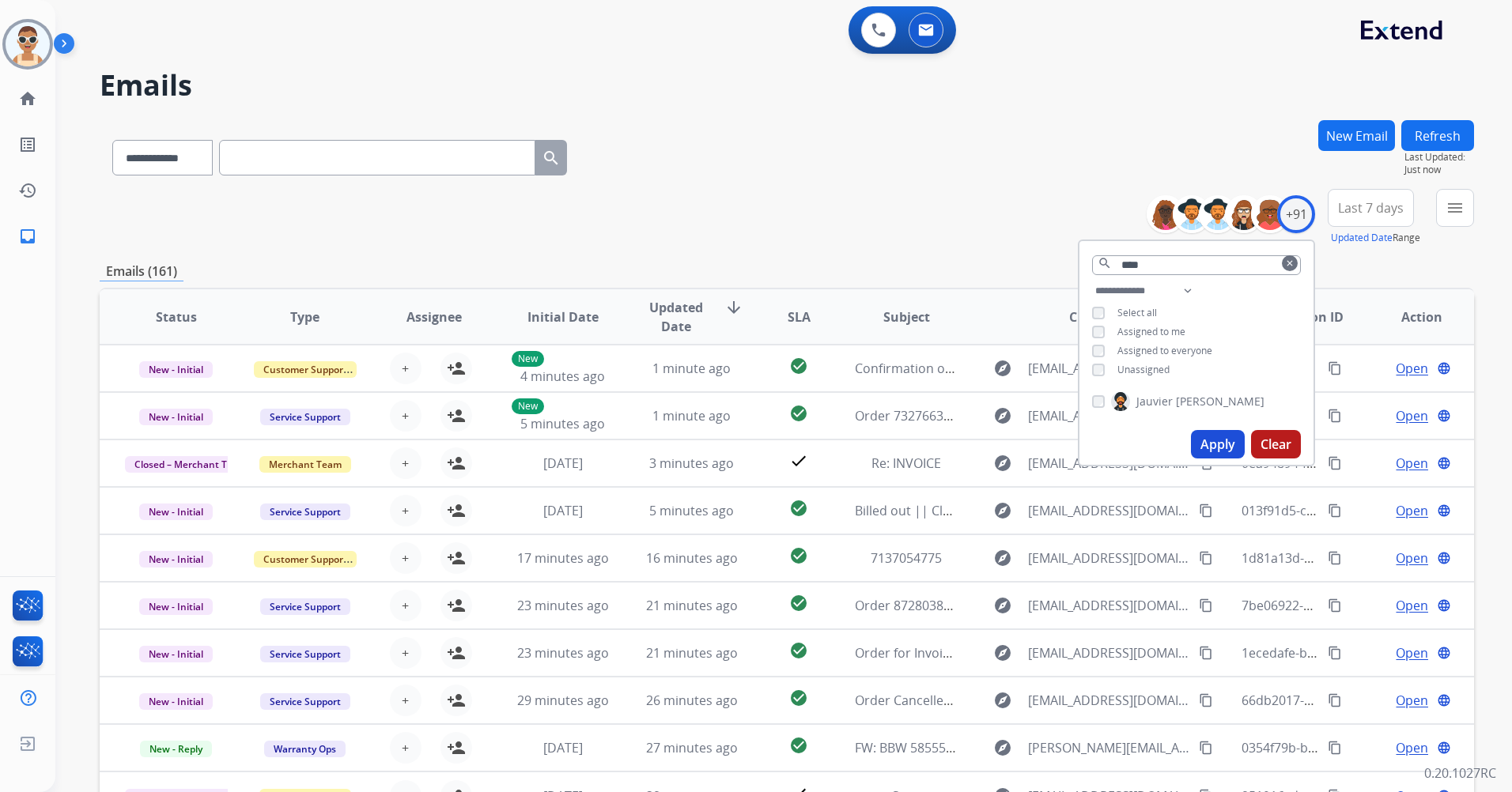
click at [1217, 438] on button "Apply" at bounding box center [1218, 444] width 54 height 29
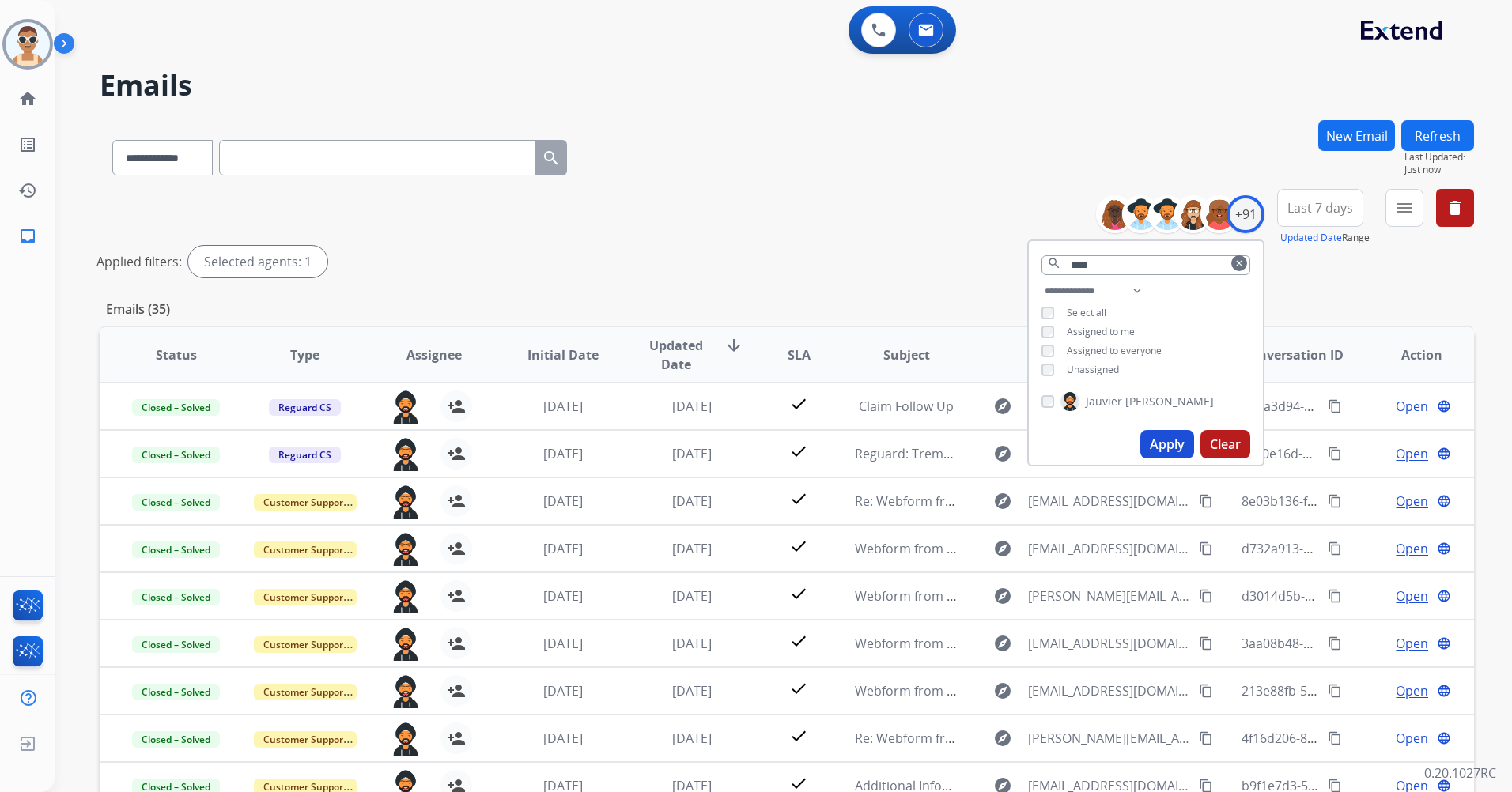
drag, startPoint x: 1319, startPoint y: 218, endPoint x: 1322, endPoint y: 232, distance: 14.3
click at [1319, 217] on button "Last 7 days" at bounding box center [1320, 208] width 87 height 38
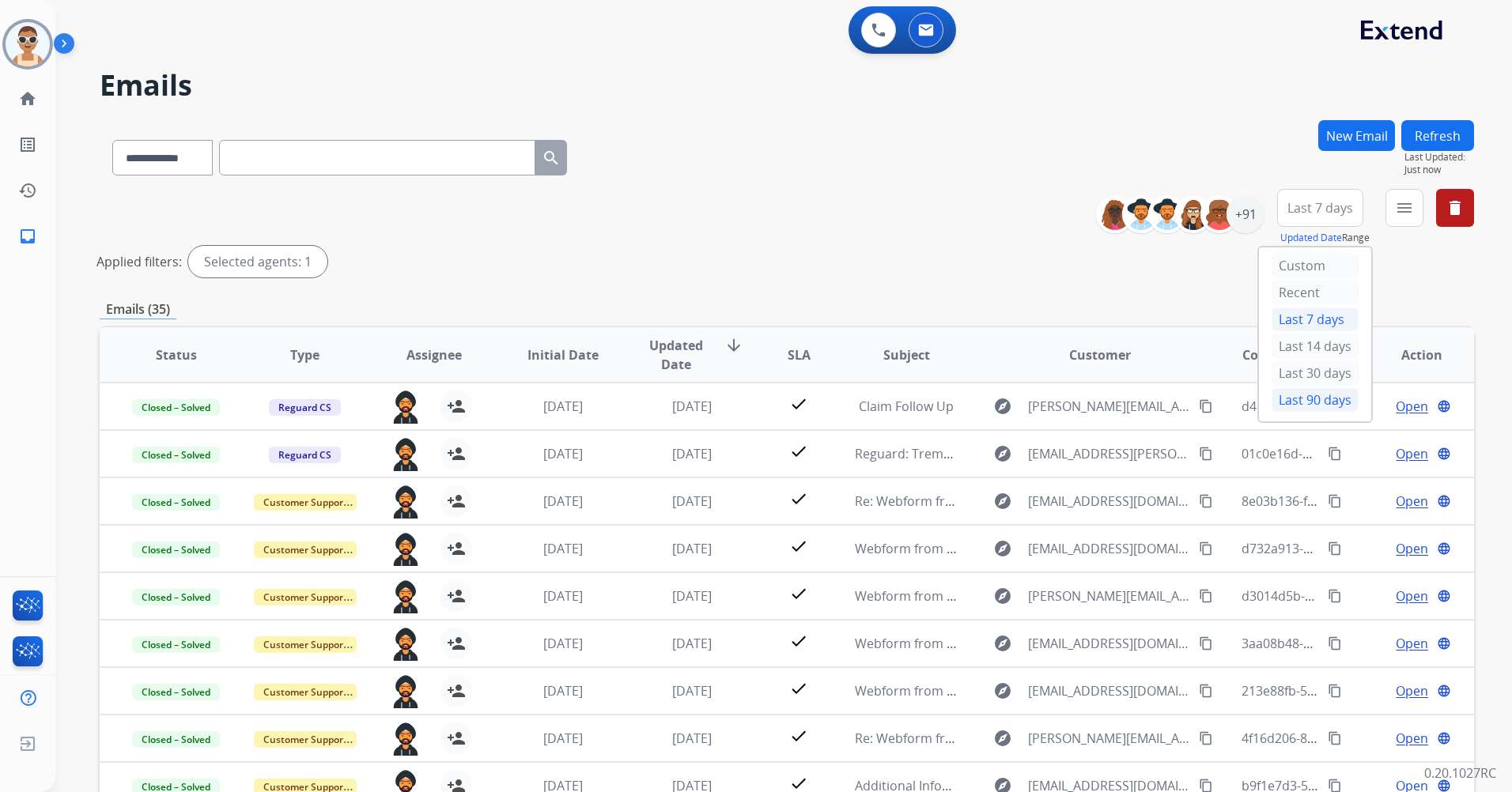
click at [1320, 403] on div "Last 90 days" at bounding box center [1315, 399] width 87 height 23
click at [1397, 208] on mat-icon "menu" at bounding box center [1405, 208] width 19 height 19
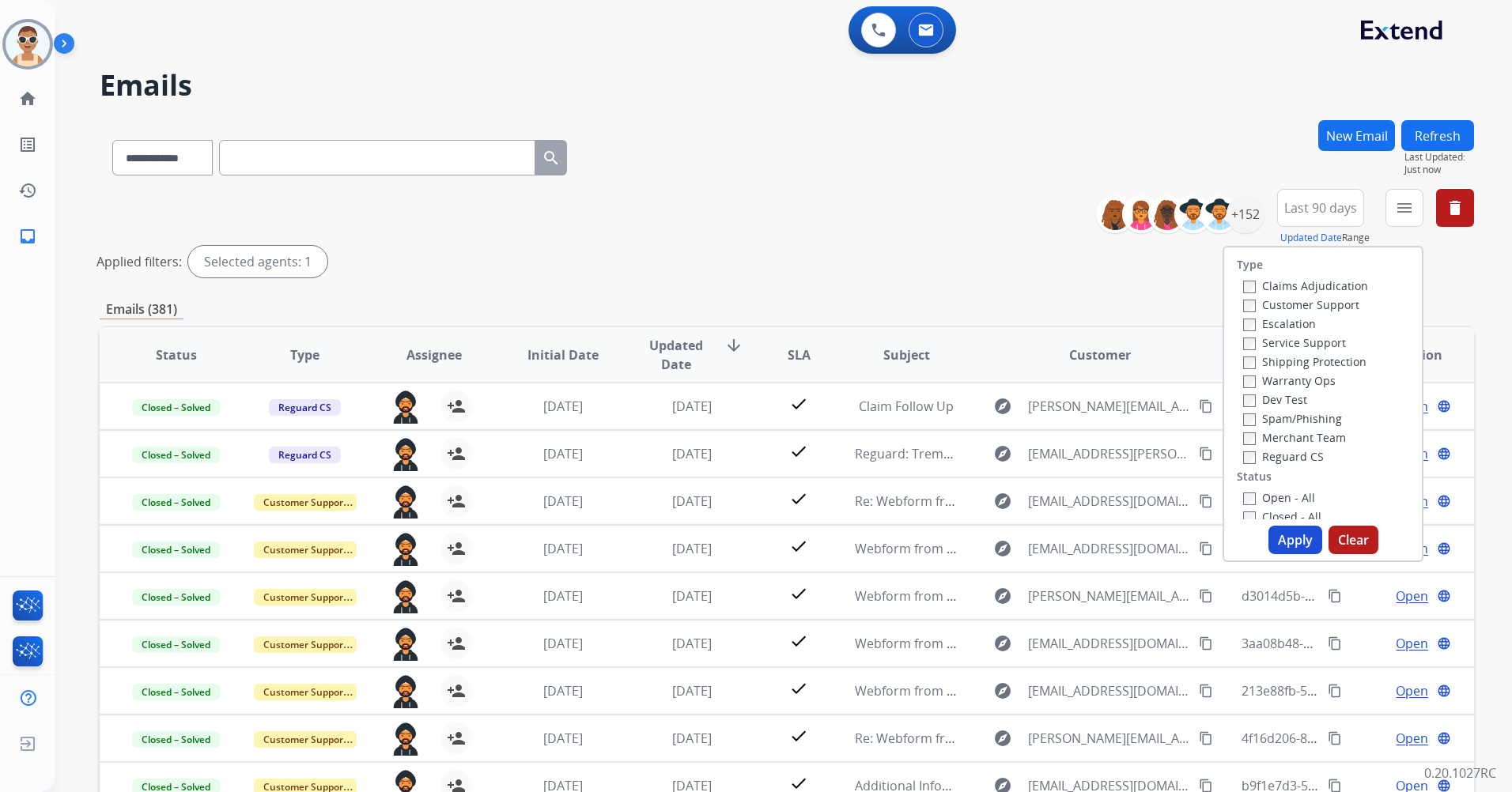
drag, startPoint x: 1334, startPoint y: 299, endPoint x: 1349, endPoint y: 350, distance: 53.2
click at [1334, 300] on label "Customer Support" at bounding box center [1302, 304] width 116 height 15
click at [1349, 361] on label "Shipping Protection" at bounding box center [1305, 362] width 124 height 15
click at [1298, 452] on label "Reguard CS" at bounding box center [1284, 457] width 81 height 15
click at [1285, 491] on label "Open - All" at bounding box center [1279, 498] width 72 height 15
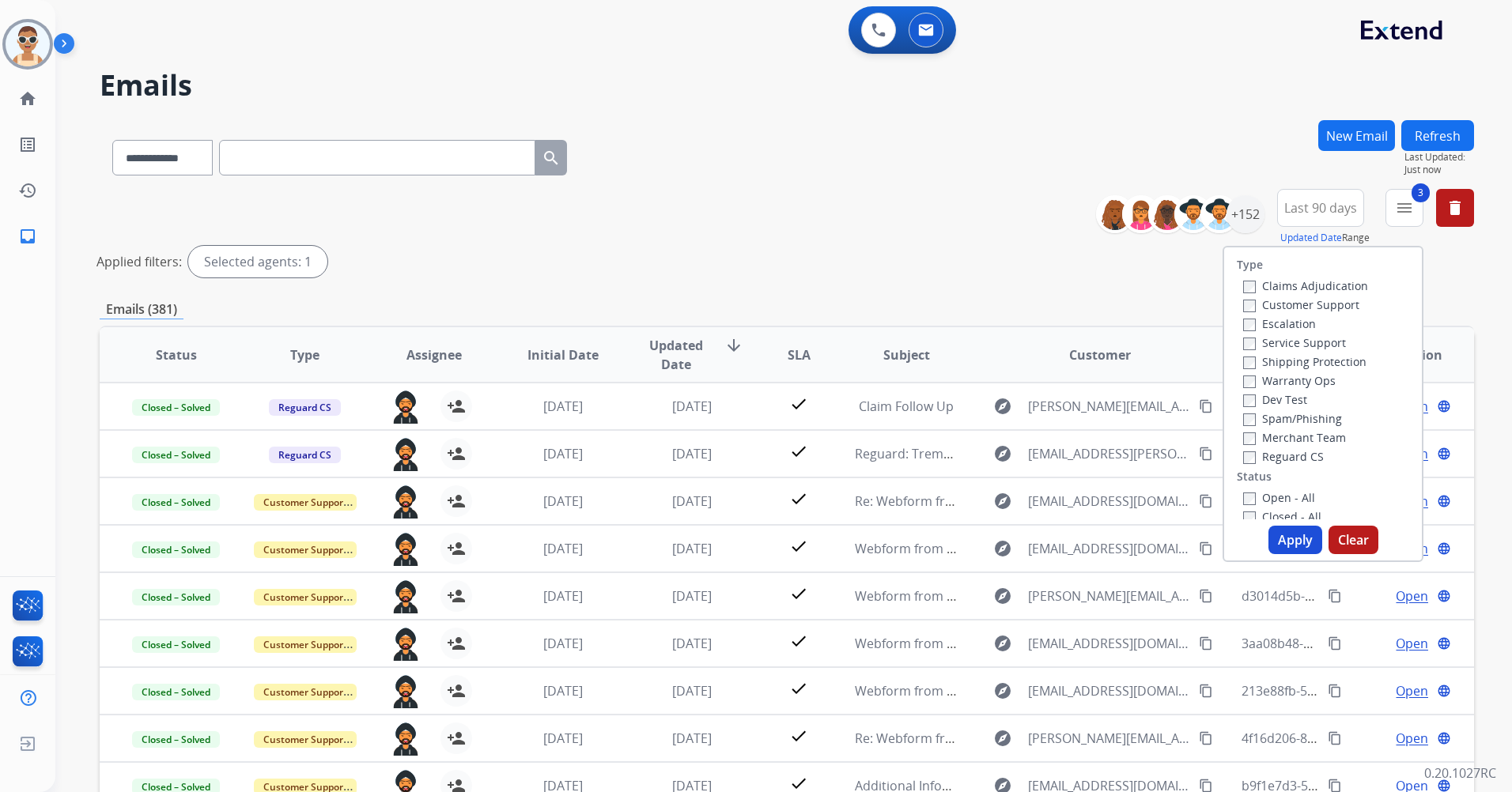
click at [1244, 489] on div "Open - All" at bounding box center [1327, 497] width 166 height 19
click at [1246, 498] on label "Open - All" at bounding box center [1279, 498] width 72 height 15
click at [1283, 542] on button "Apply" at bounding box center [1296, 540] width 54 height 29
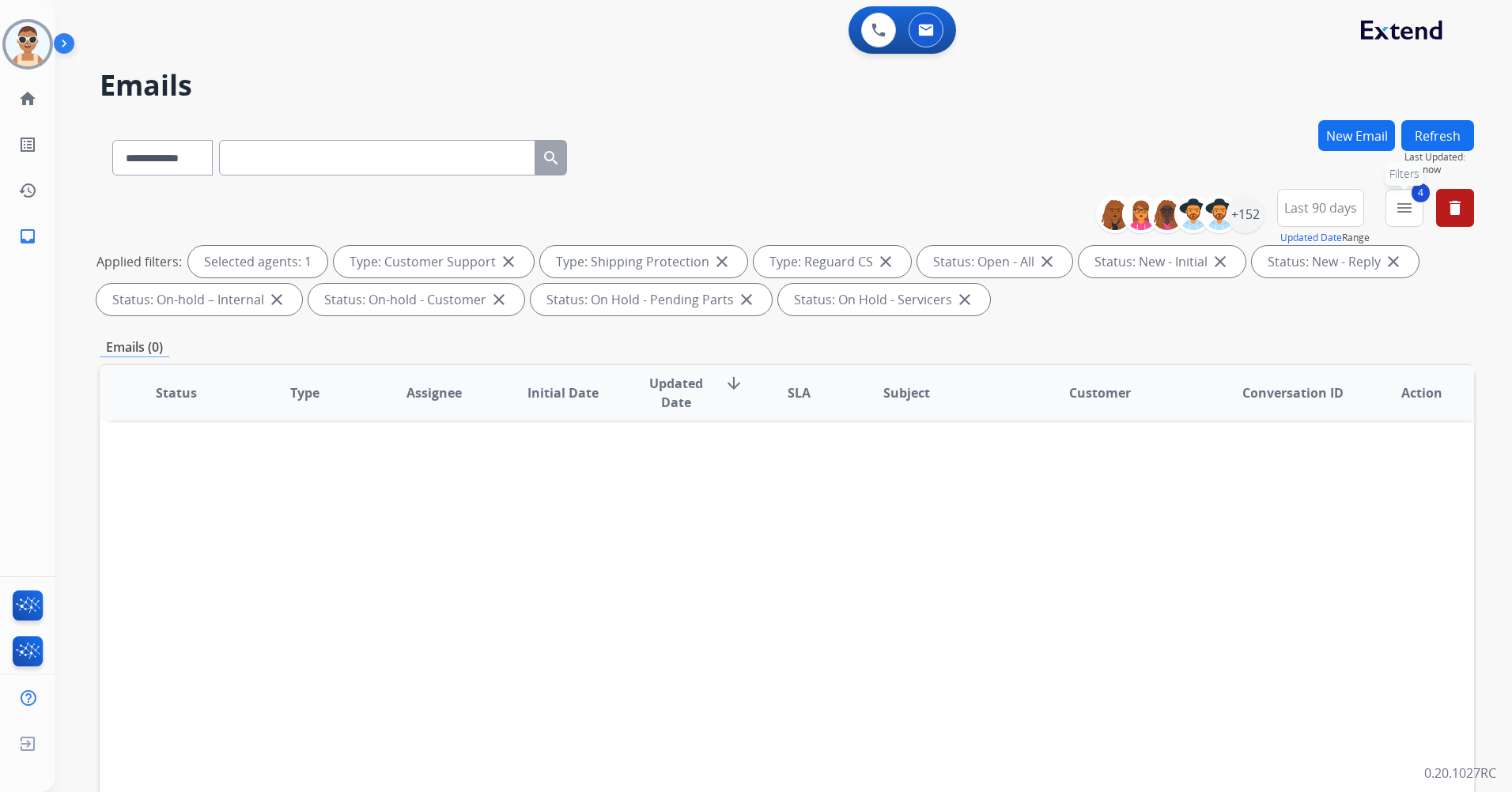
click at [1404, 215] on mat-icon "menu" at bounding box center [1405, 208] width 19 height 19
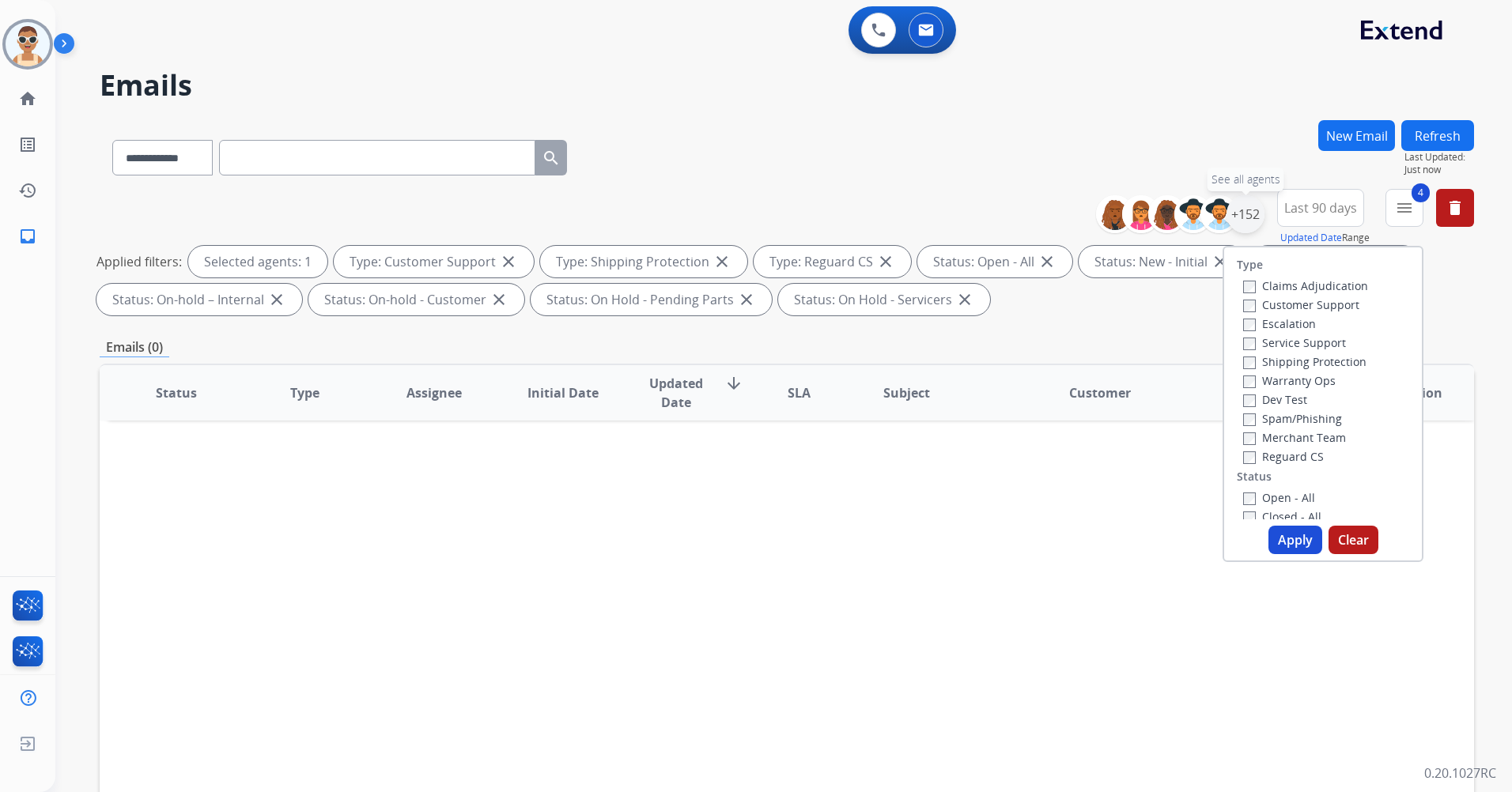
click at [1257, 213] on div "+152" at bounding box center [1246, 214] width 38 height 38
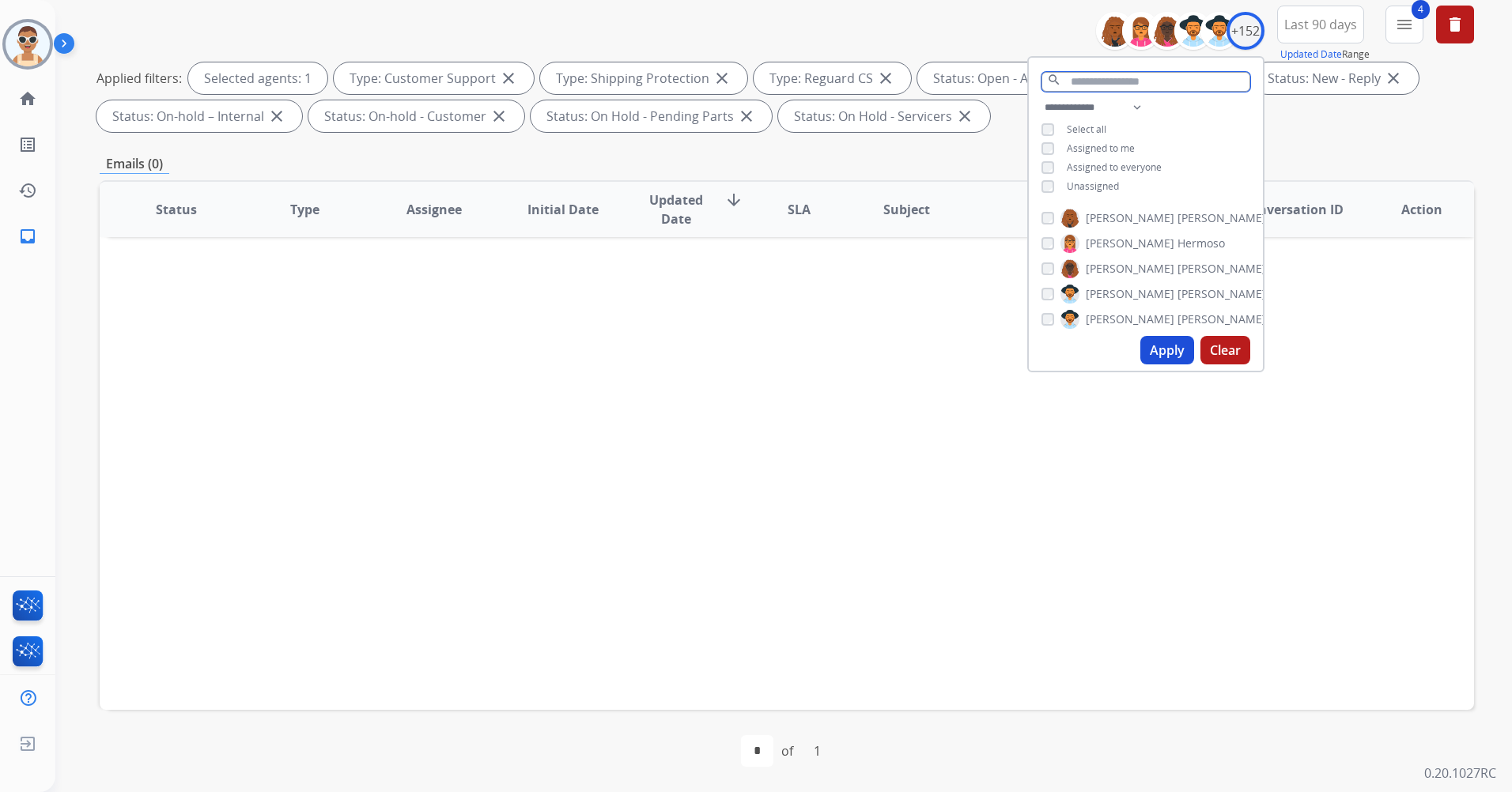
click at [1079, 82] on input "text" at bounding box center [1146, 81] width 209 height 20
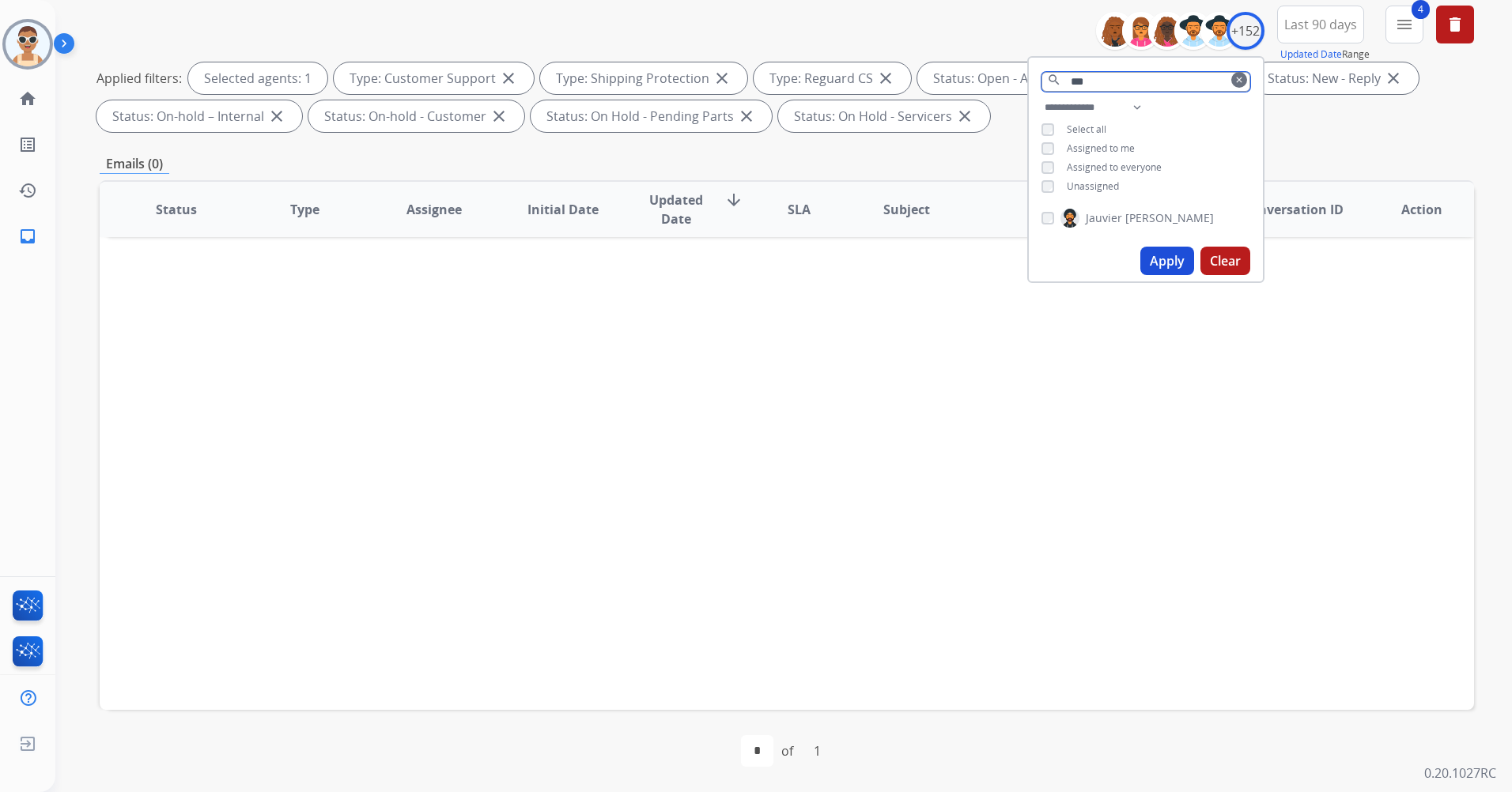
type input "***"
drag, startPoint x: 1125, startPoint y: 408, endPoint x: 1140, endPoint y: 396, distance: 19.2
click at [1126, 408] on div "Status Type Assignee Initial Date Updated Date arrow_downward SLA Subject Custo…" at bounding box center [787, 445] width 1375 height 530
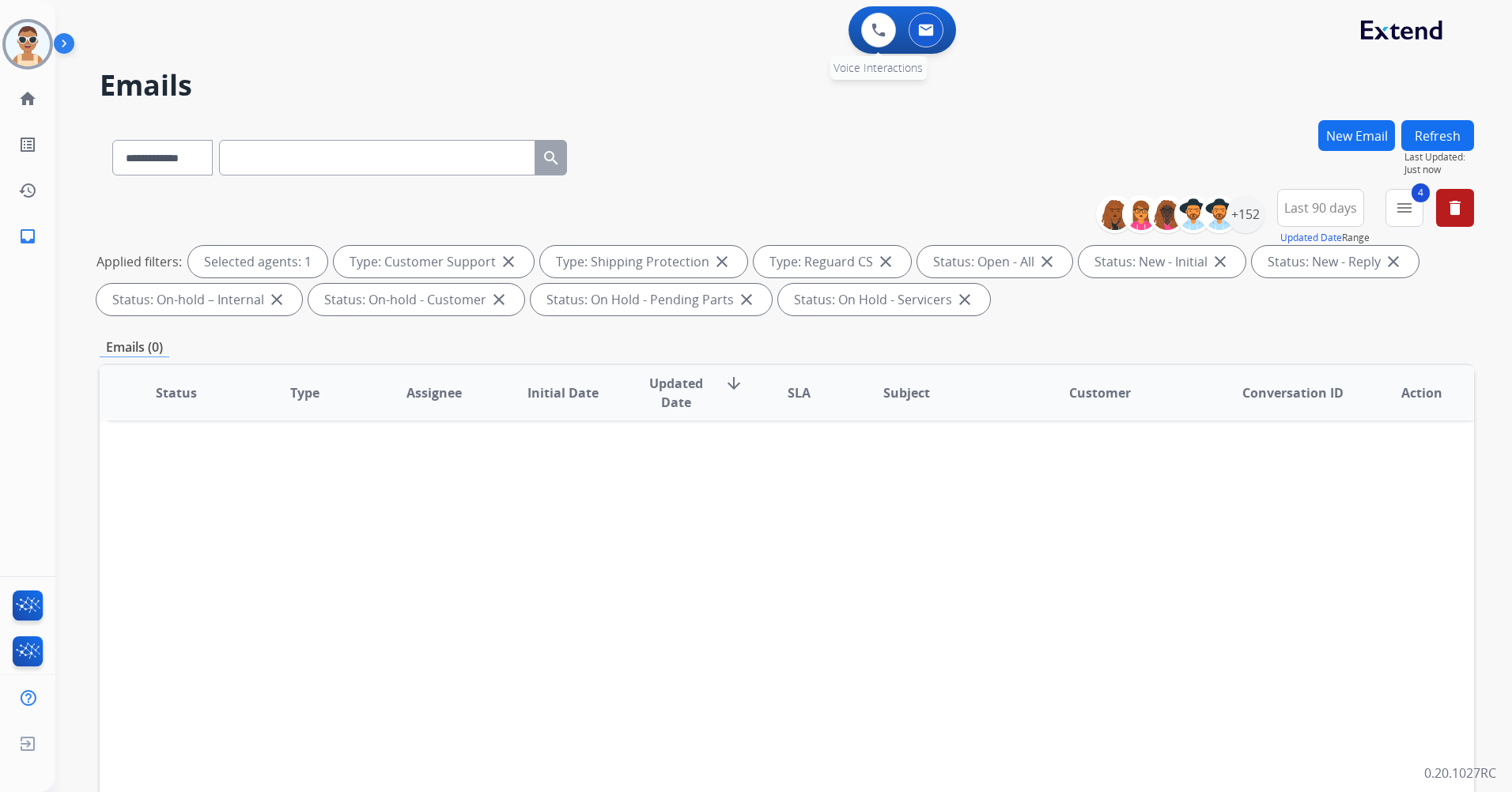
click at [862, 42] on div "0 Voice Interactions" at bounding box center [878, 30] width 47 height 34
click at [881, 29] on img at bounding box center [878, 30] width 14 height 14
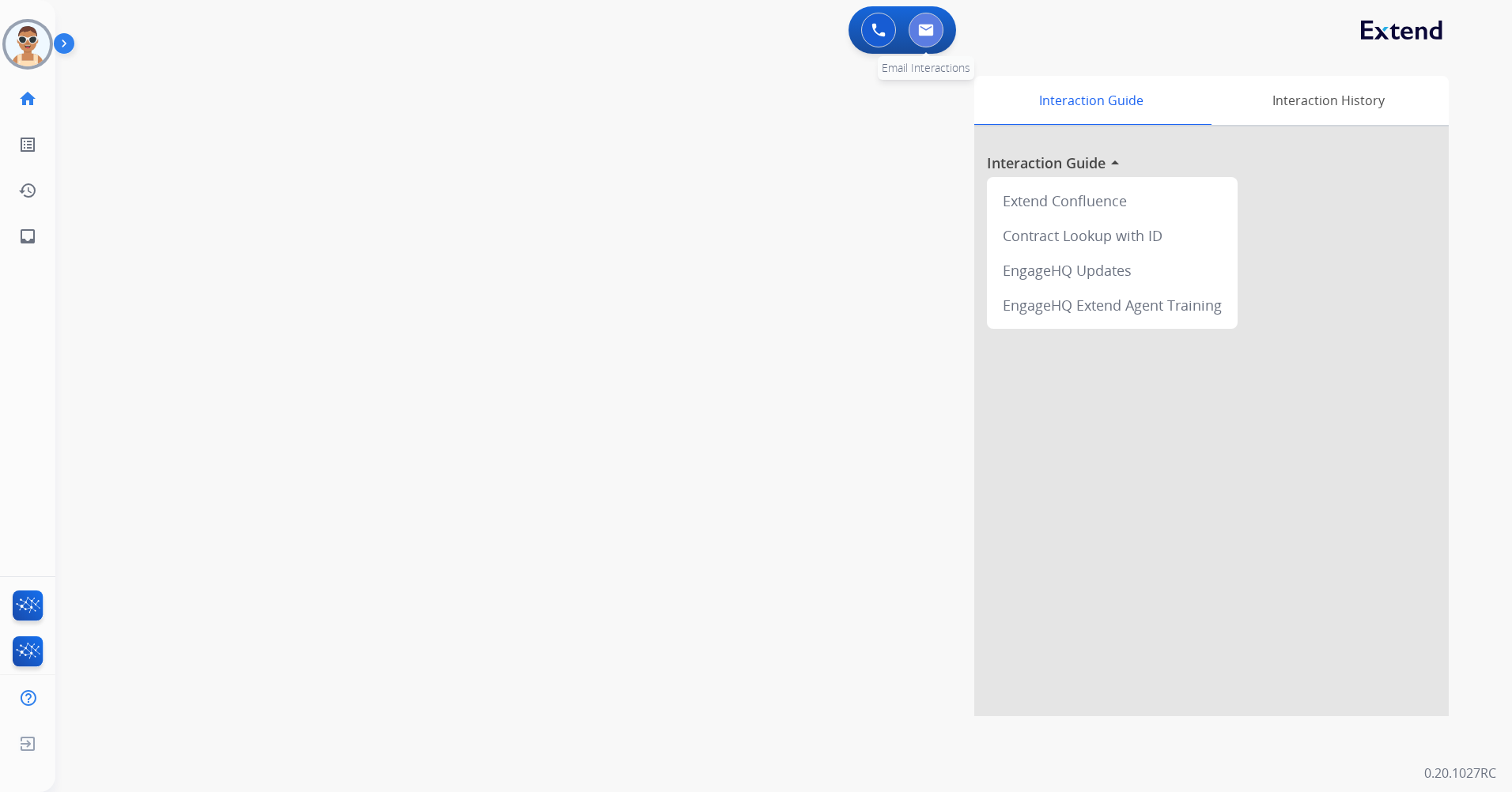
click at [932, 33] on img at bounding box center [925, 30] width 16 height 13
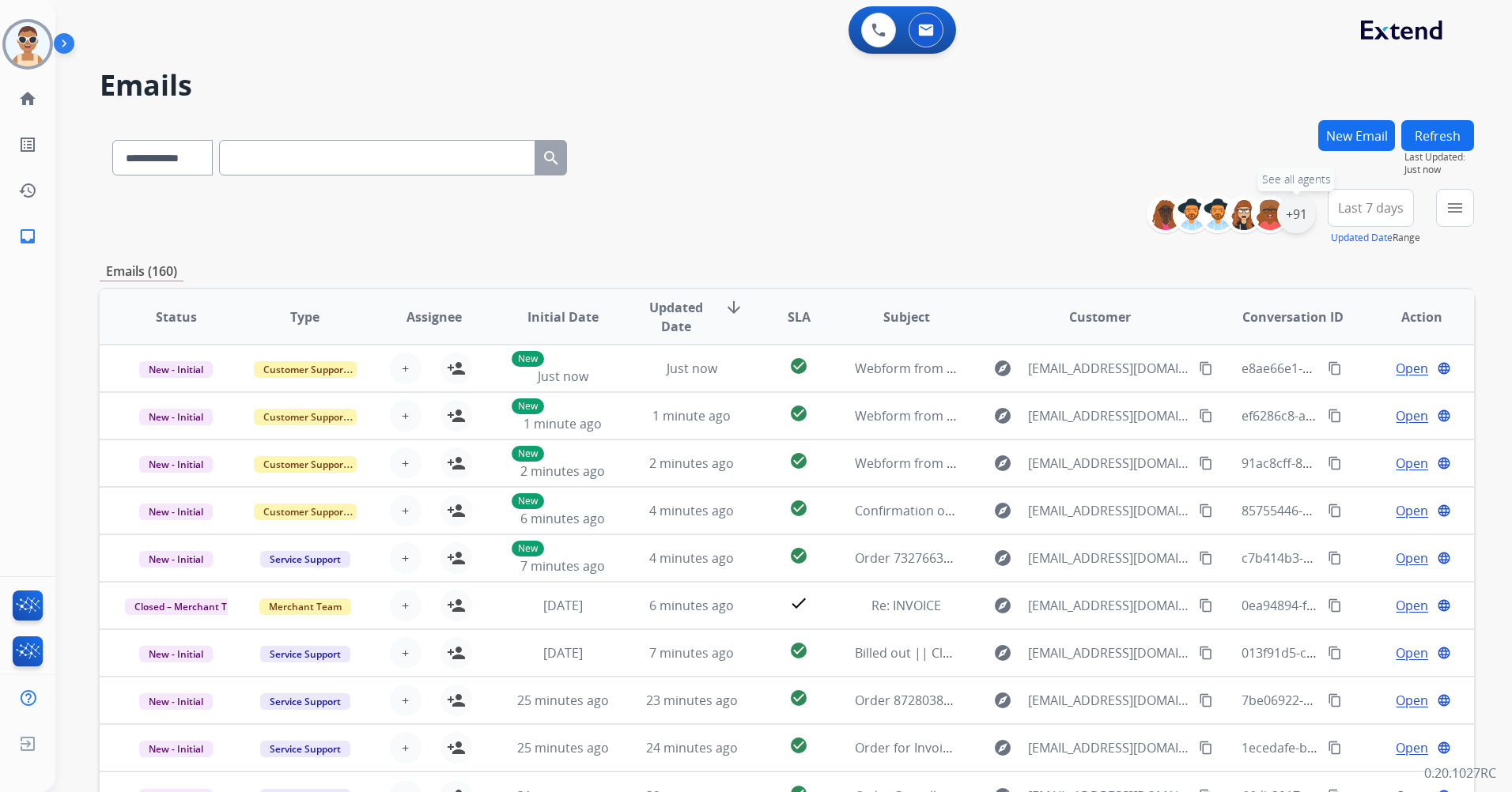
click at [1296, 214] on div "+91" at bounding box center [1296, 214] width 38 height 38
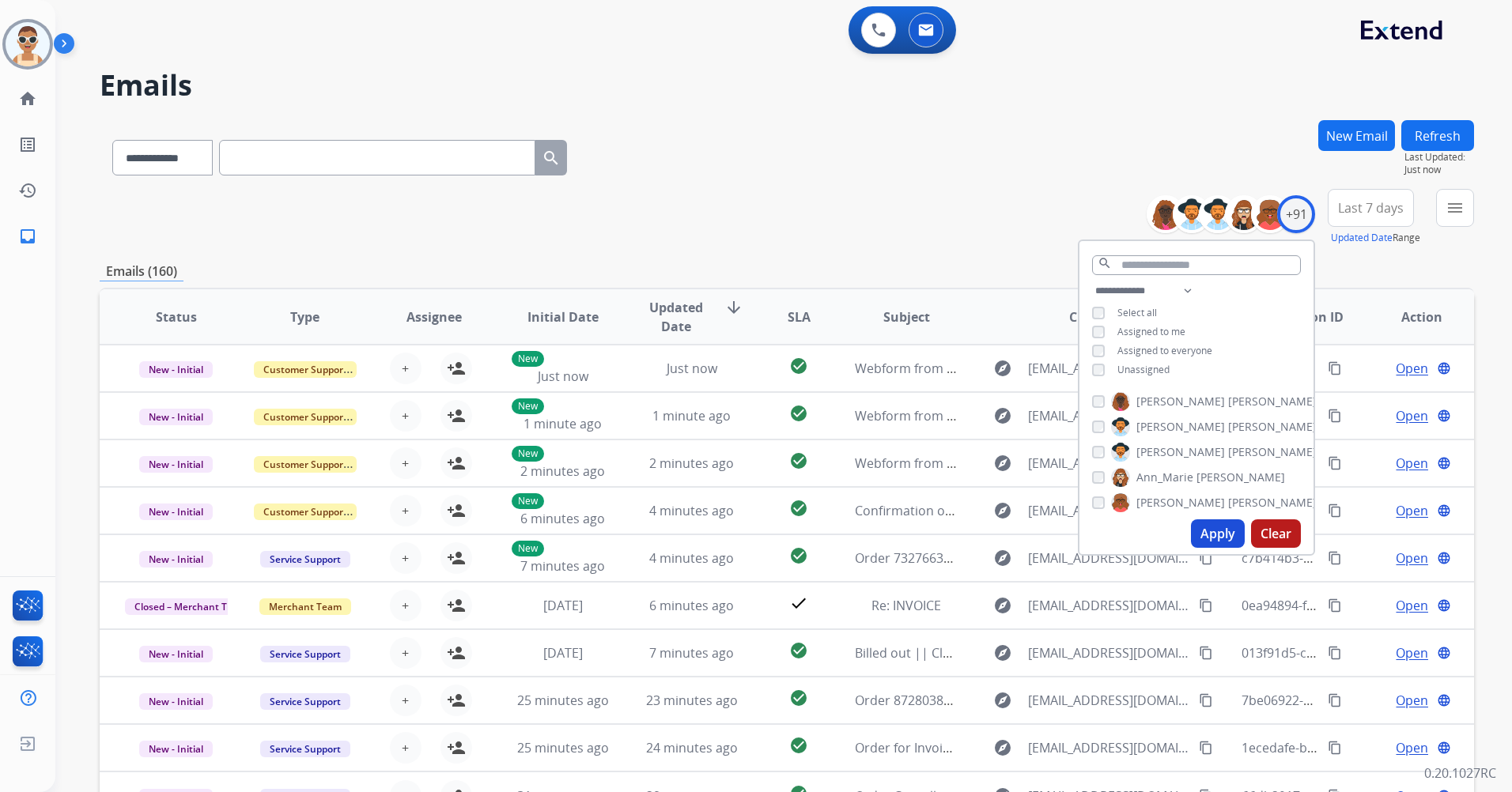
click at [1143, 363] on span "Unassigned" at bounding box center [1143, 369] width 52 height 13
drag, startPoint x: 1143, startPoint y: 363, endPoint x: 1136, endPoint y: 325, distance: 38.6
click at [1137, 326] on span "Assigned to me" at bounding box center [1151, 331] width 68 height 13
click at [1140, 261] on input "text" at bounding box center [1196, 264] width 209 height 20
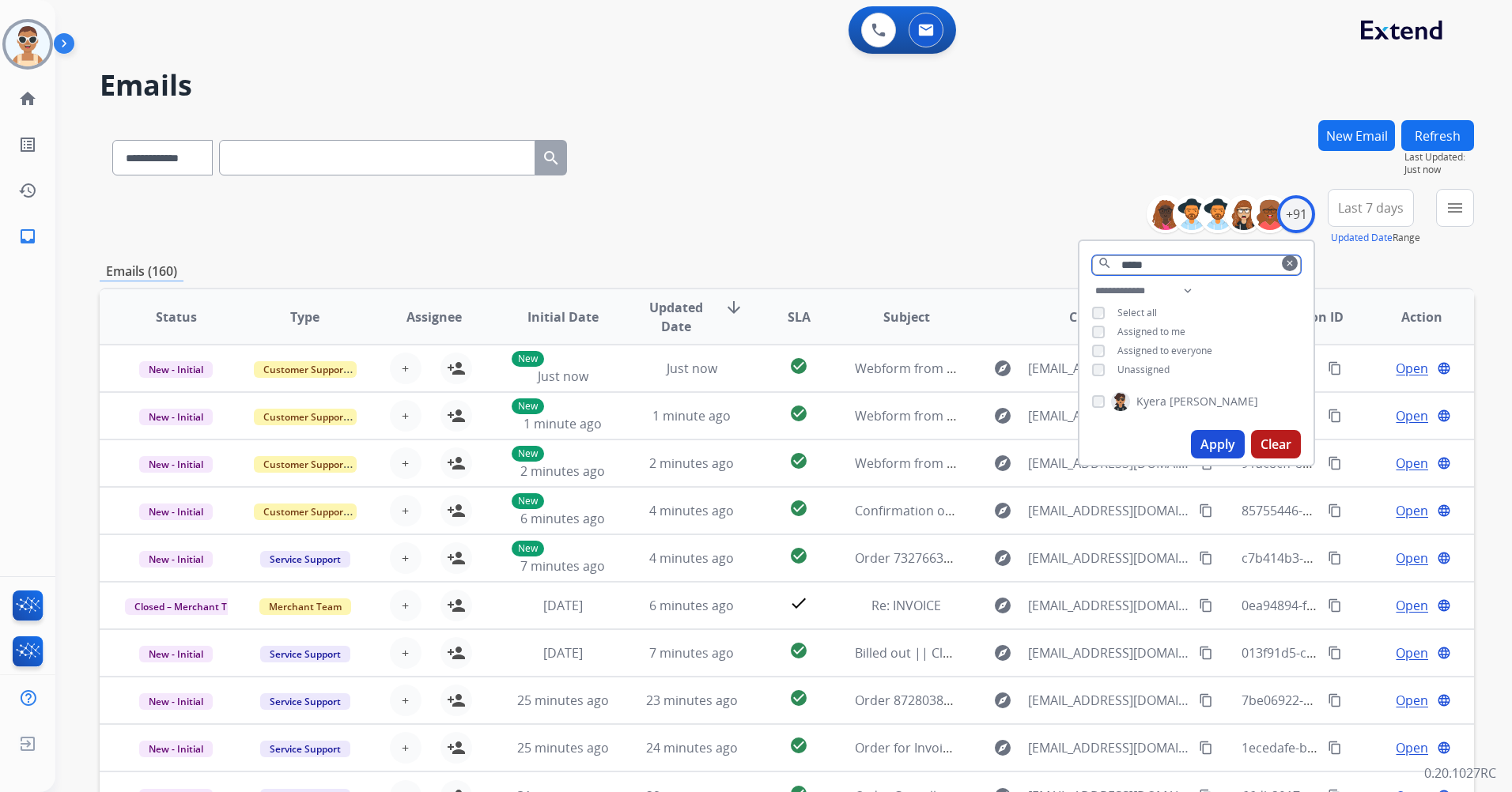
type input "*****"
click at [1222, 443] on button "Apply" at bounding box center [1218, 444] width 54 height 29
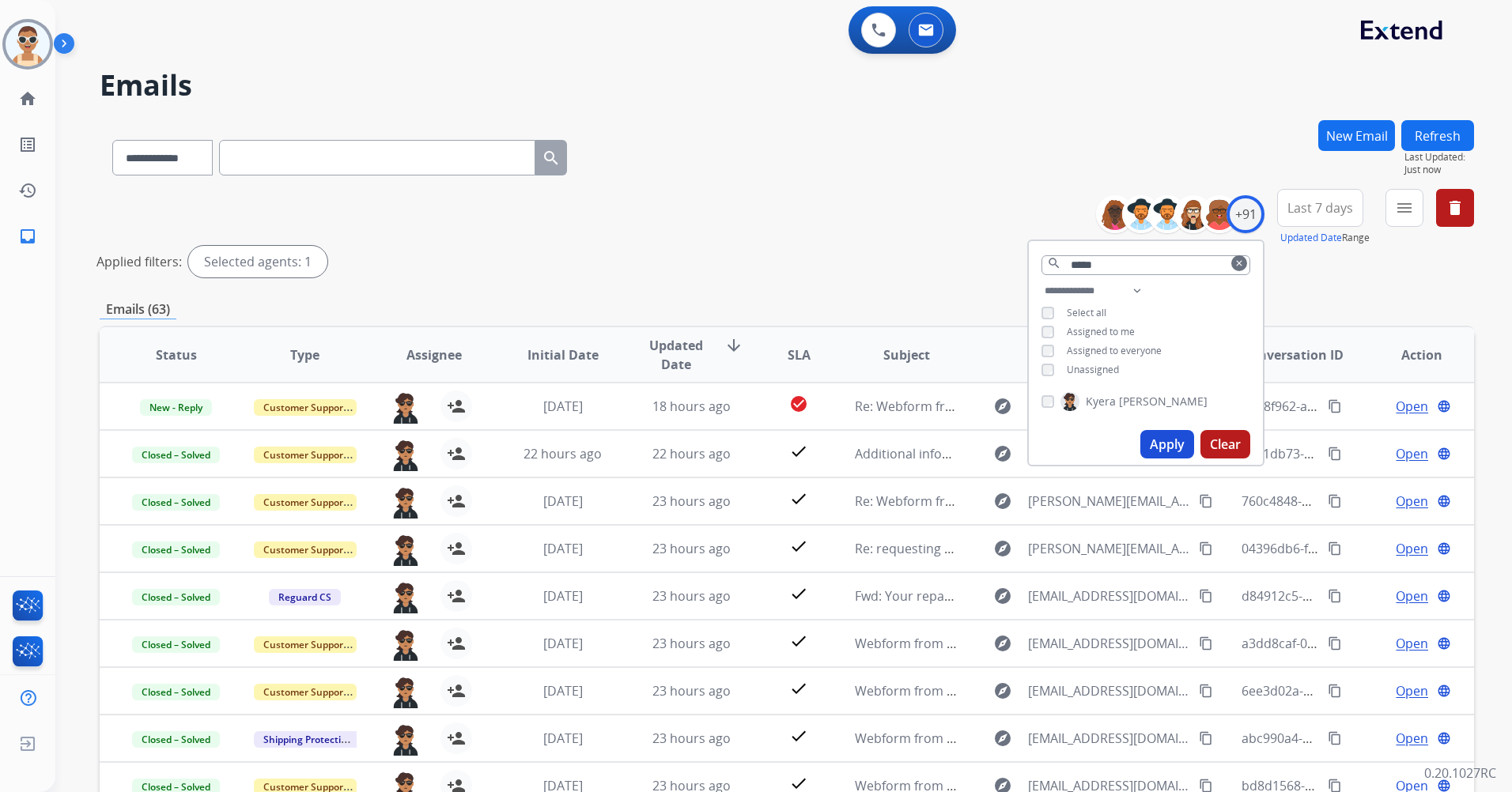
click at [1304, 211] on span "Last 7 days" at bounding box center [1320, 208] width 66 height 7
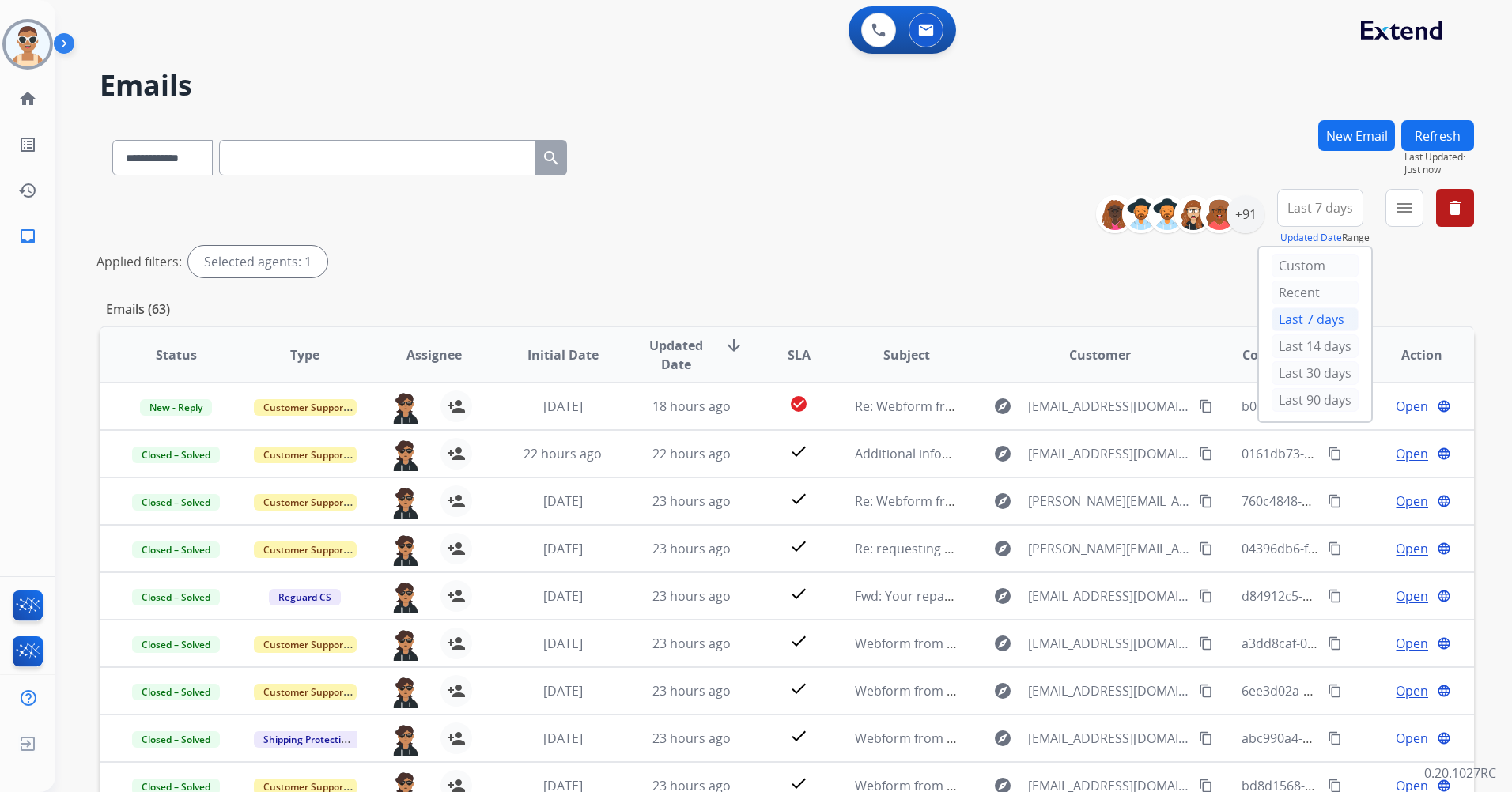
drag, startPoint x: 1315, startPoint y: 396, endPoint x: 1288, endPoint y: 369, distance: 38.2
click at [1316, 398] on div "Last 90 days" at bounding box center [1315, 399] width 87 height 23
click at [1400, 209] on mat-icon "menu" at bounding box center [1405, 208] width 19 height 19
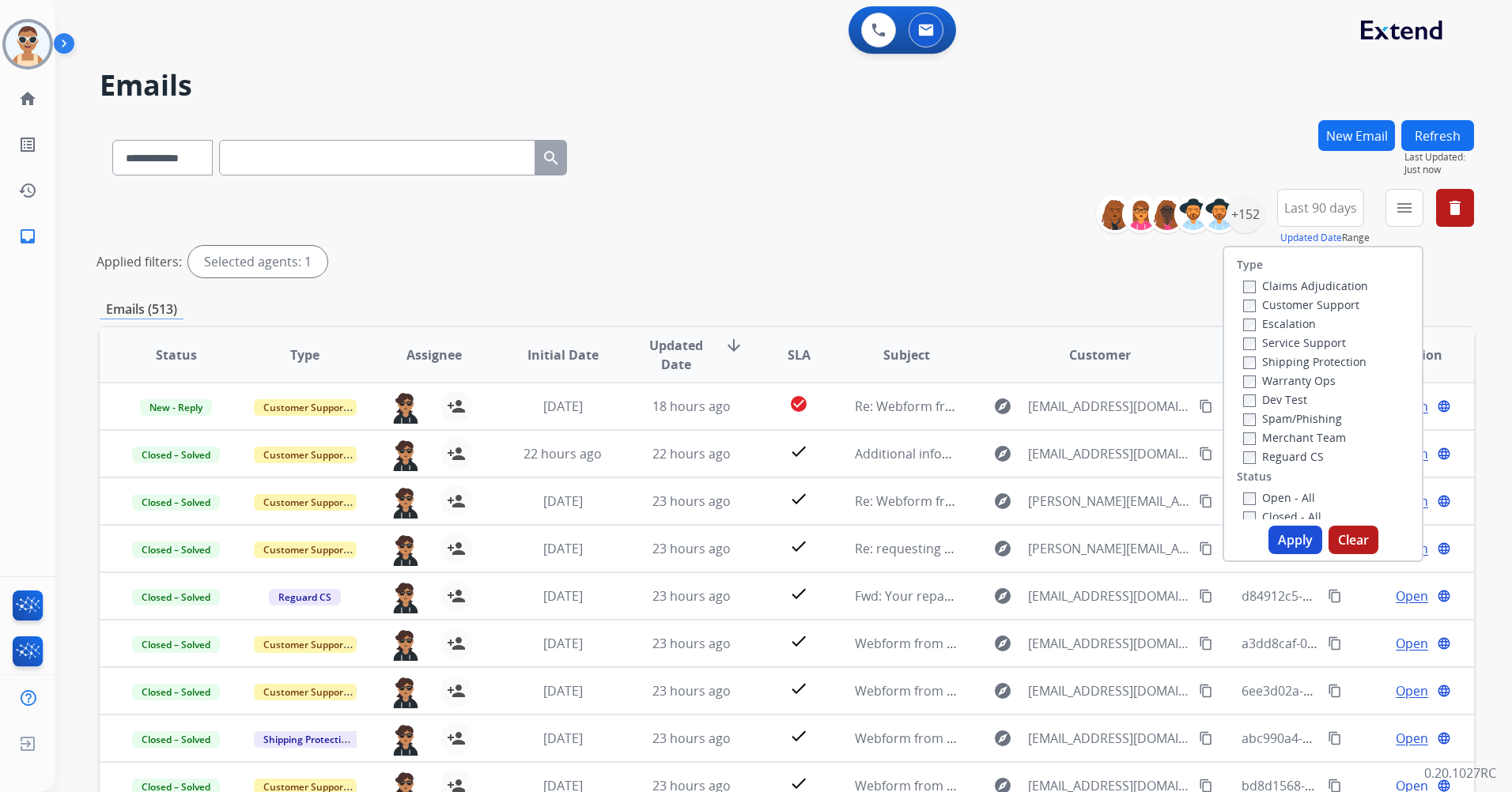
click at [1328, 302] on label "Customer Support" at bounding box center [1302, 304] width 116 height 15
click at [1297, 364] on label "Shipping Protection" at bounding box center [1305, 362] width 124 height 15
click at [1275, 454] on label "Reguard CS" at bounding box center [1284, 457] width 81 height 15
click at [1247, 497] on label "Open - All" at bounding box center [1279, 498] width 72 height 15
drag, startPoint x: 1280, startPoint y: 538, endPoint x: 1264, endPoint y: 469, distance: 70.8
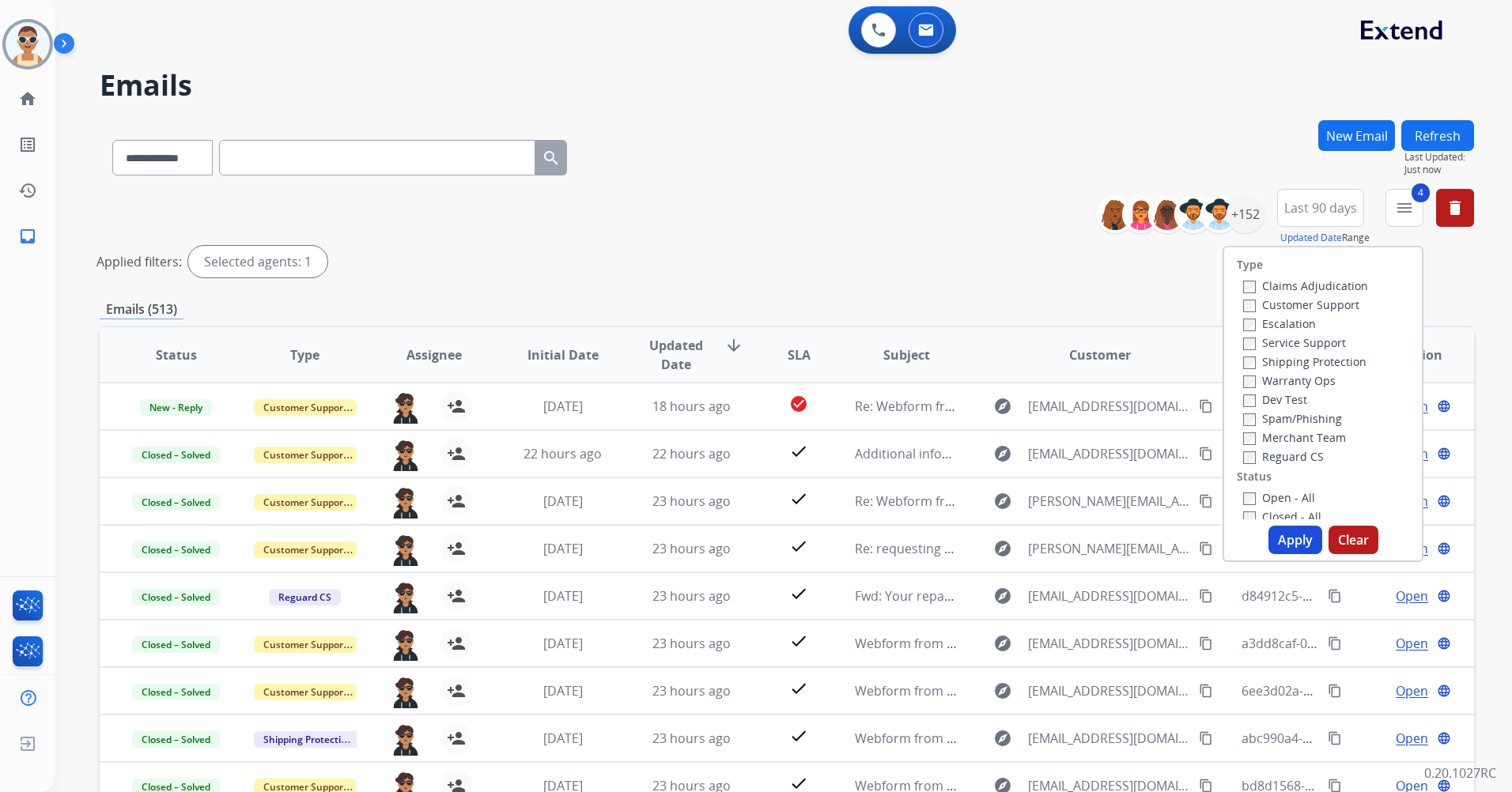
click at [1281, 538] on button "Apply" at bounding box center [1296, 540] width 54 height 29
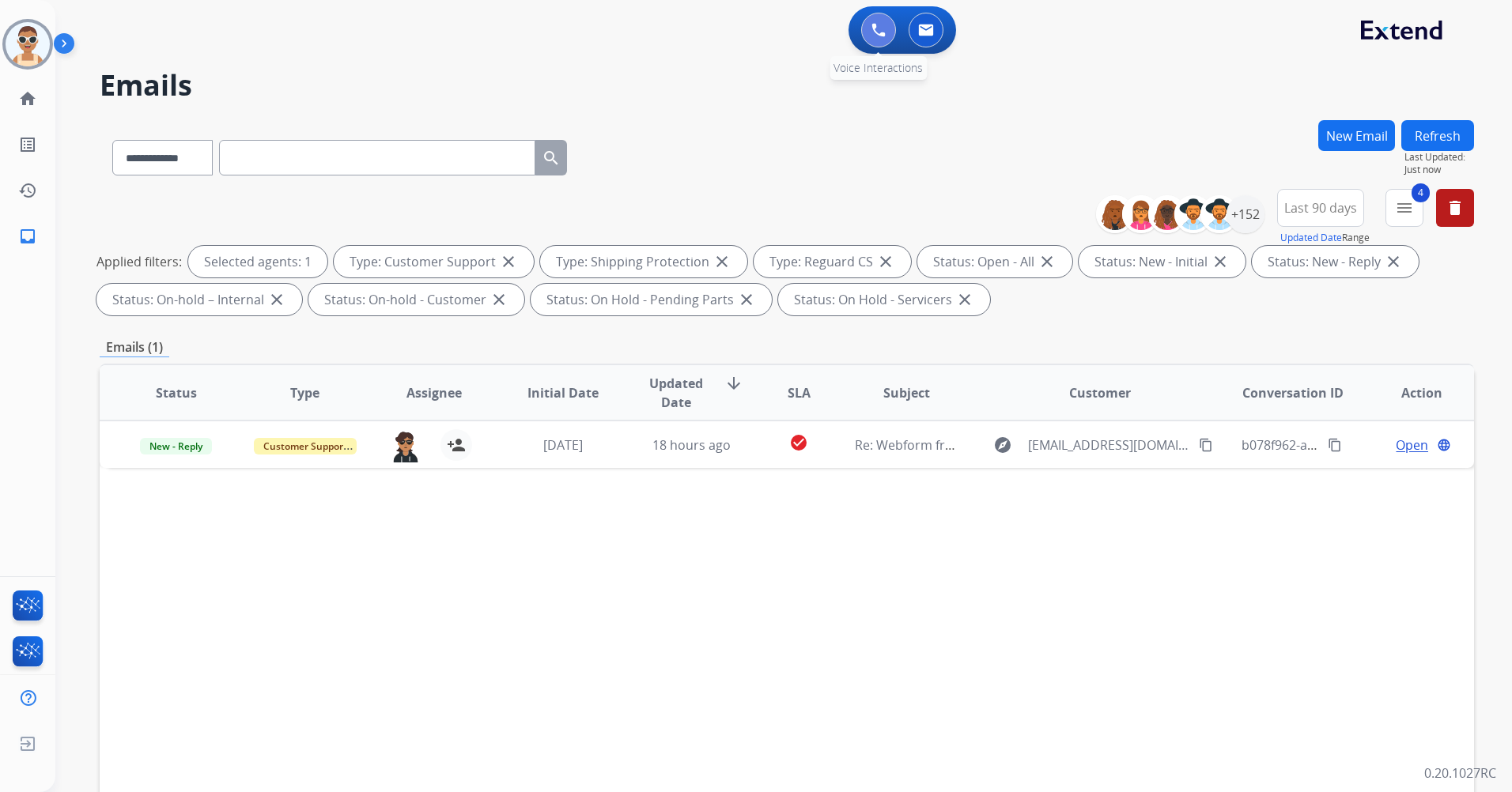
click at [871, 33] on button at bounding box center [878, 30] width 34 height 34
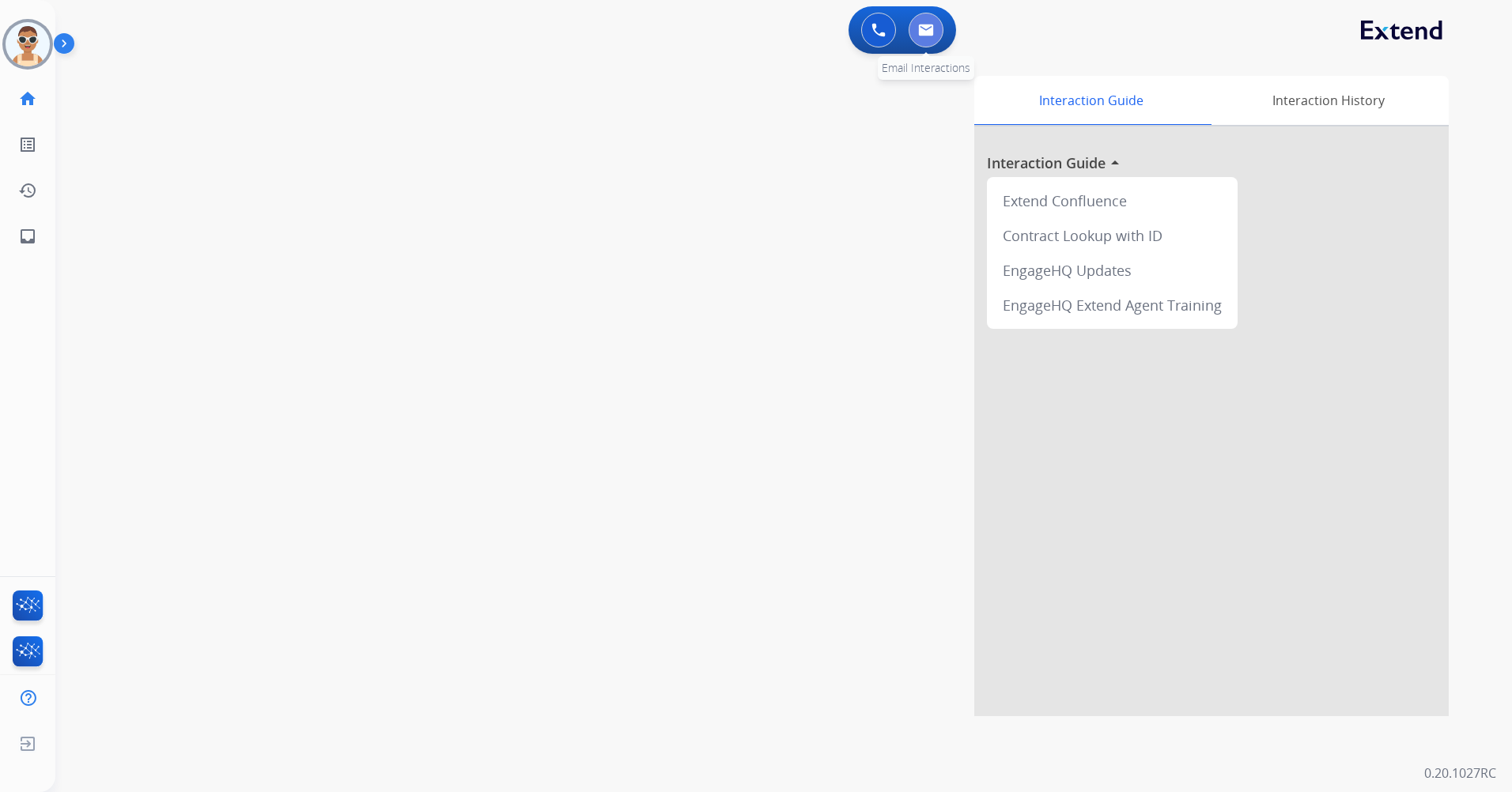
click at [923, 45] on button at bounding box center [925, 30] width 34 height 34
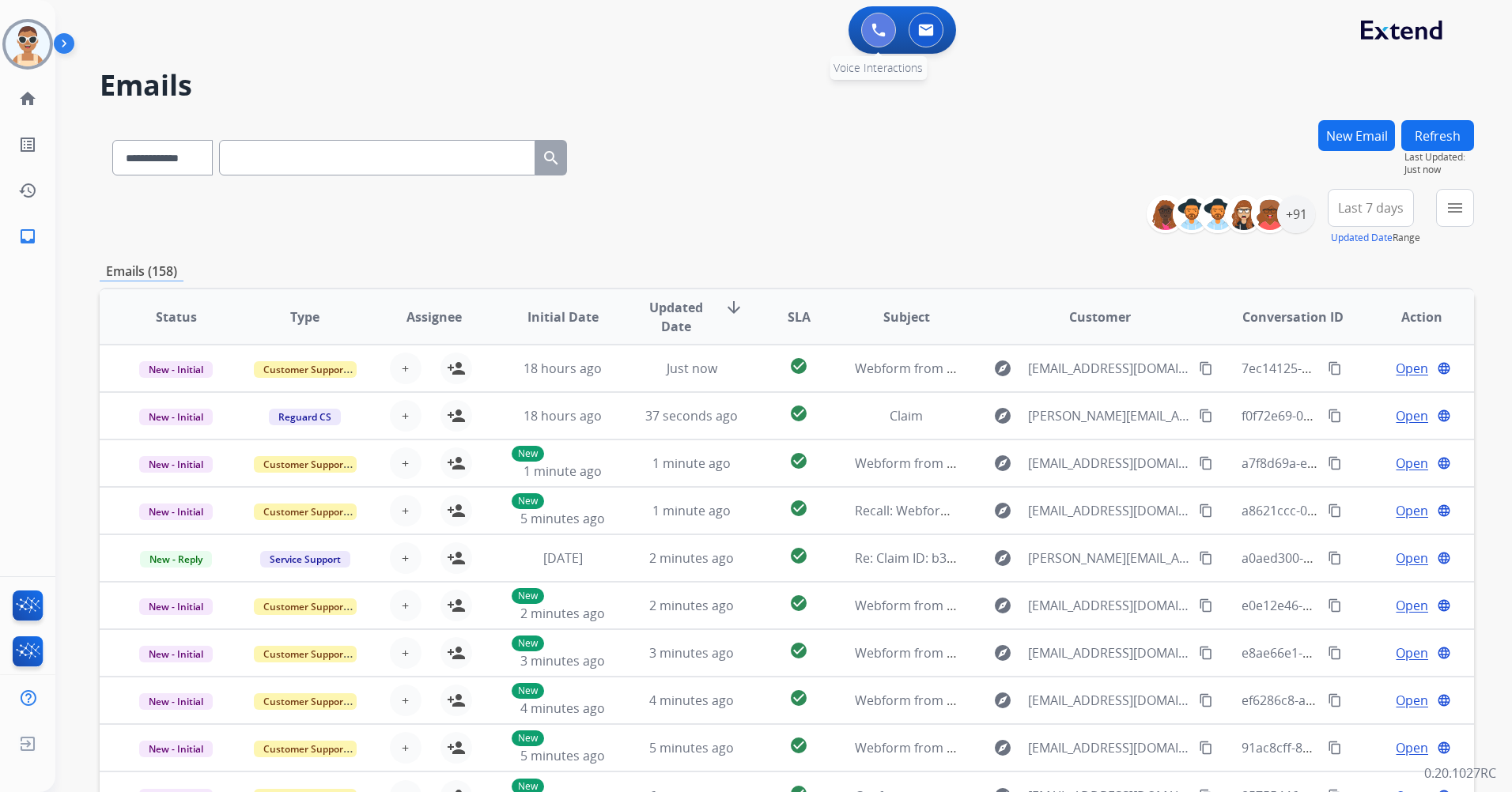
click at [876, 33] on img at bounding box center [878, 30] width 14 height 14
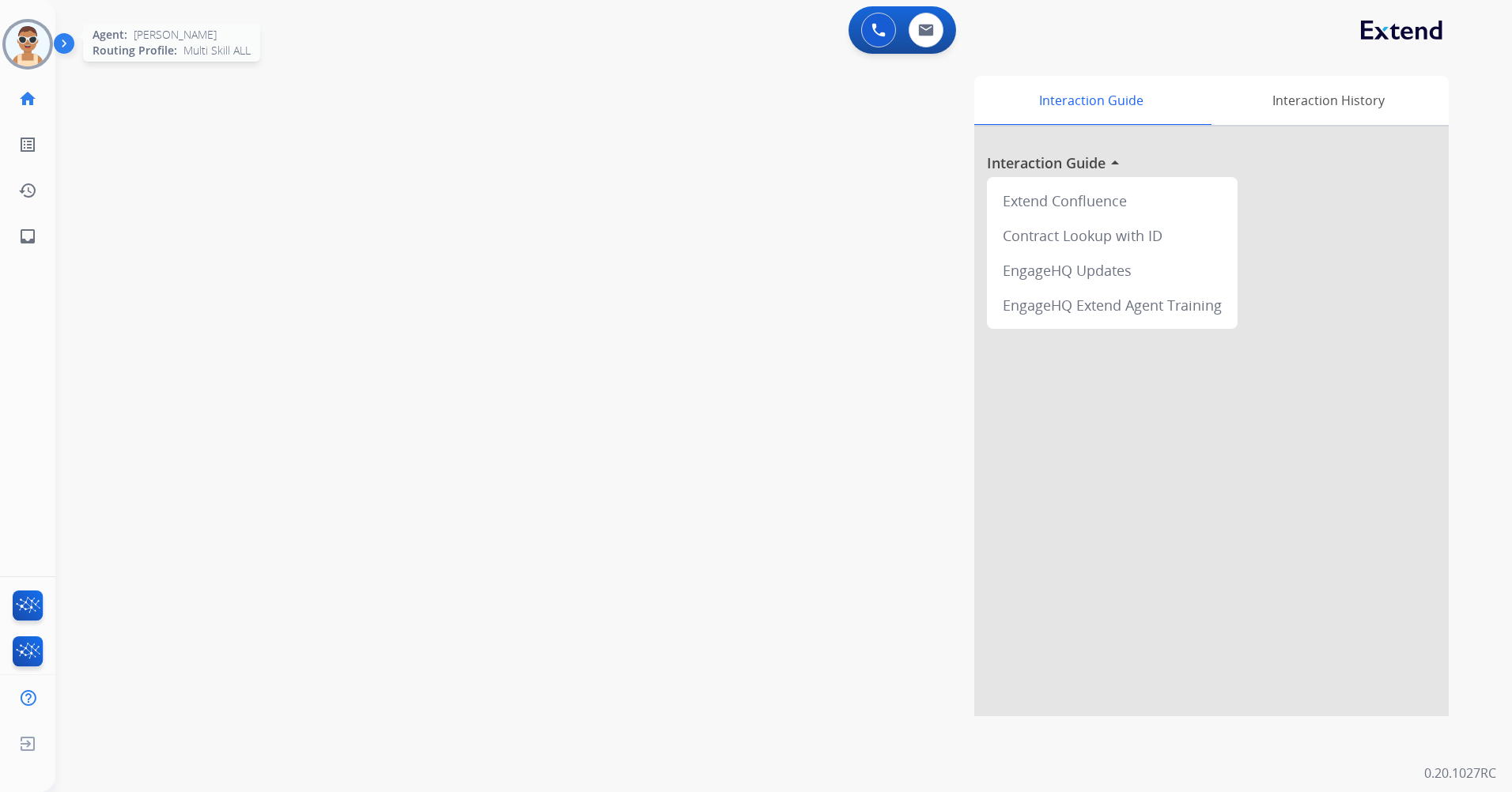
click at [42, 36] on img at bounding box center [28, 45] width 45 height 45
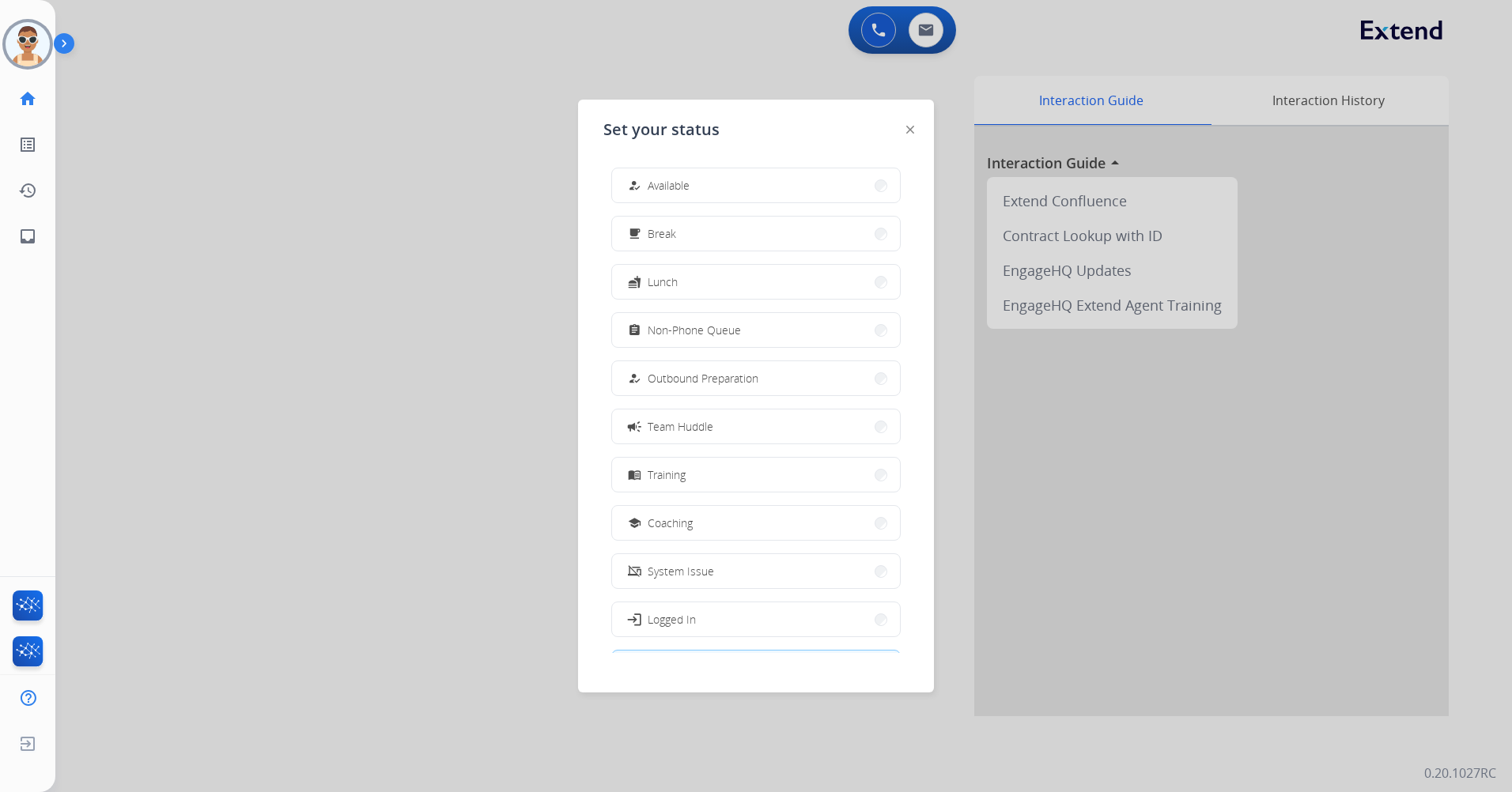
click at [699, 58] on div at bounding box center [756, 396] width 1512 height 792
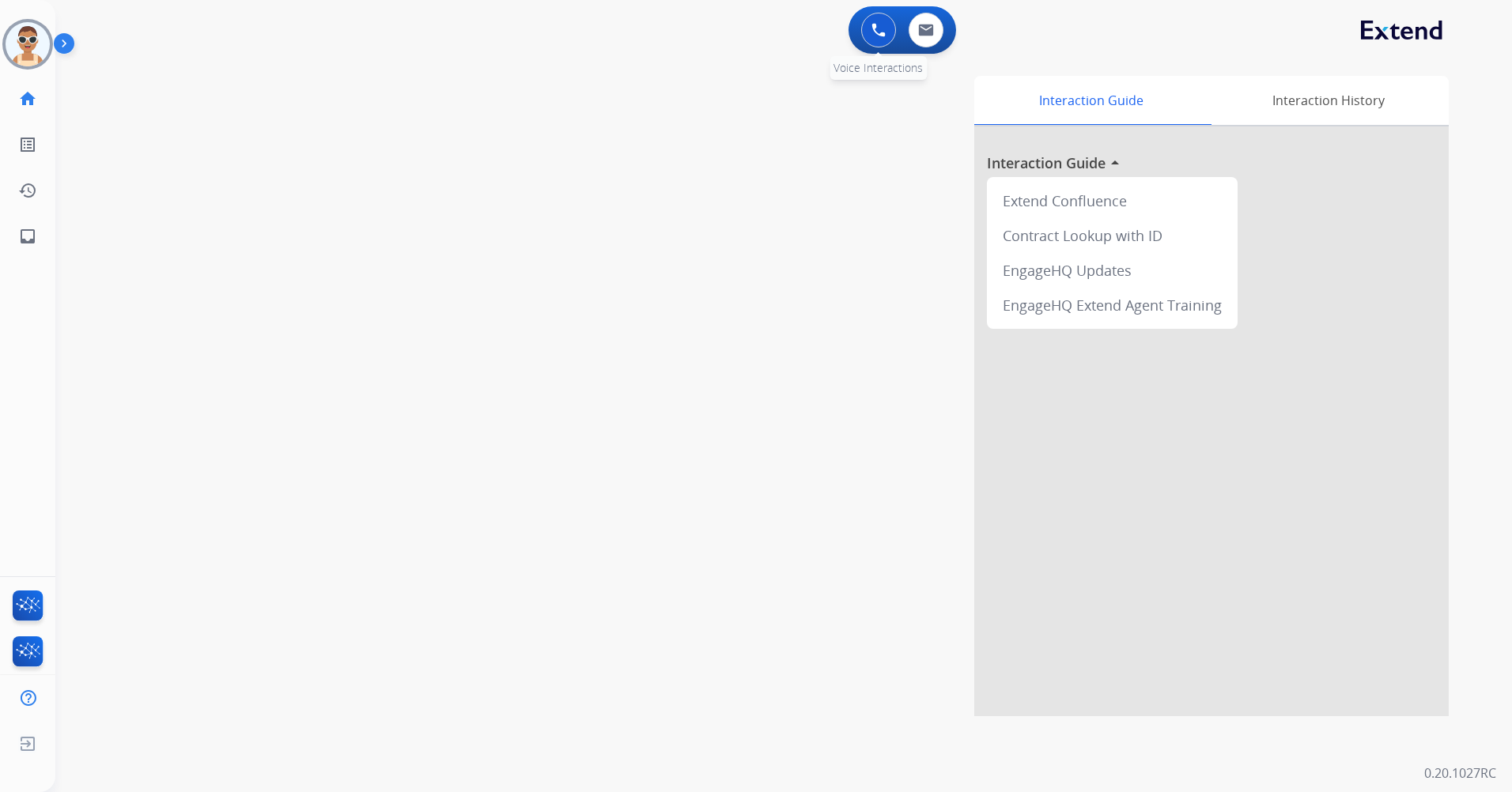
click at [882, 20] on button at bounding box center [878, 30] width 34 height 34
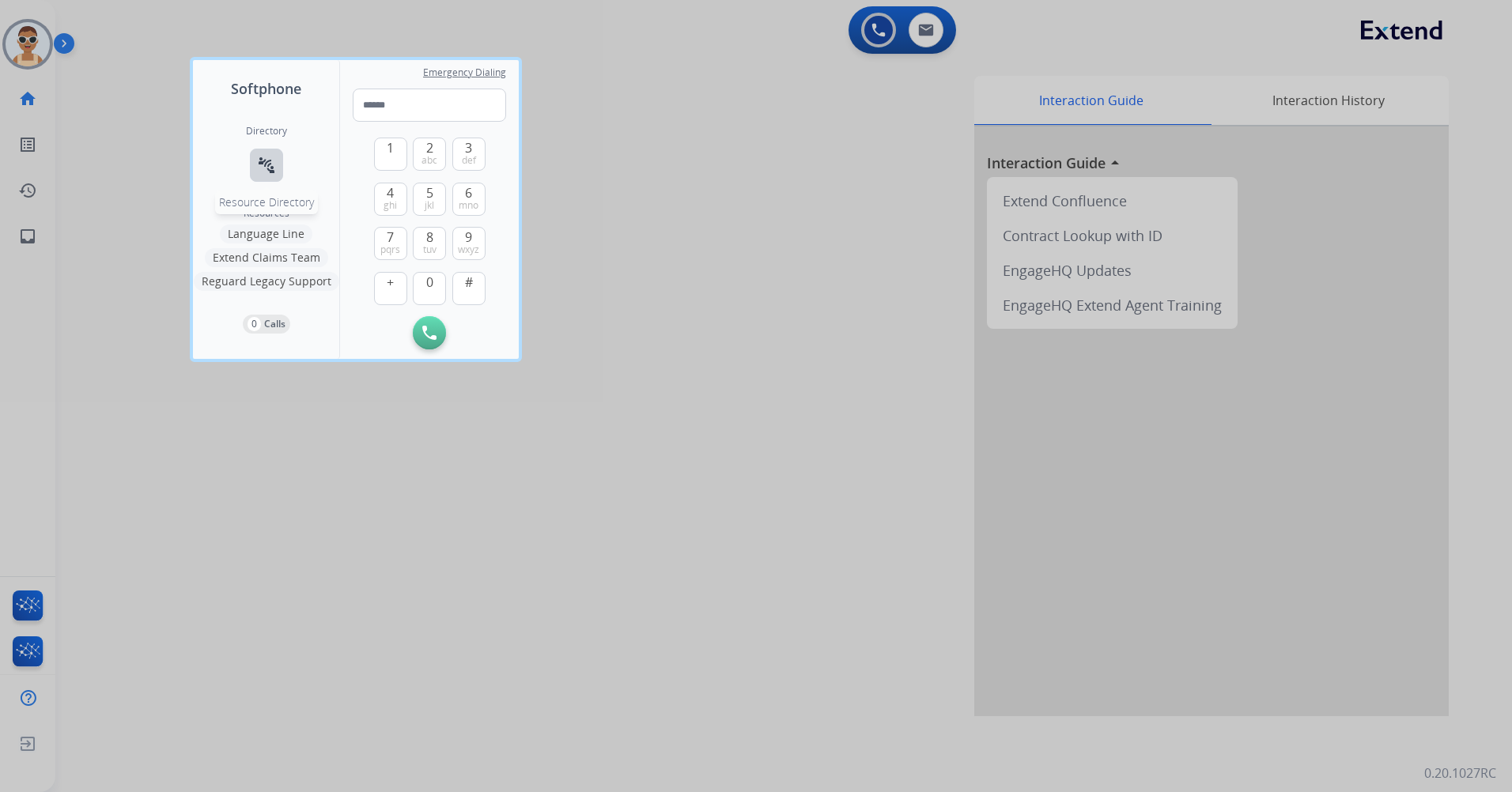
click at [274, 163] on mat-icon "connect_without_contact" at bounding box center [266, 165] width 19 height 19
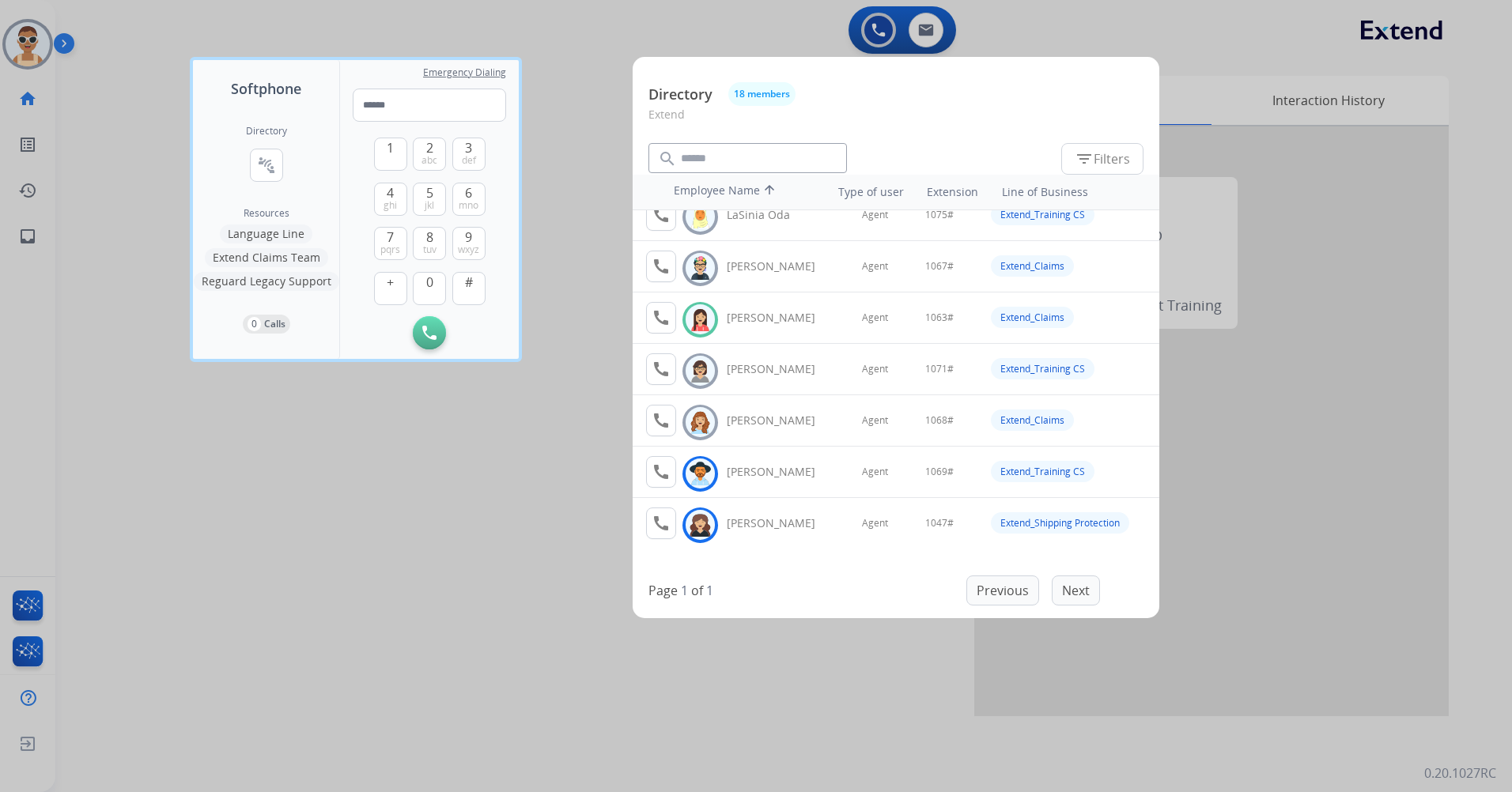
scroll to position [602, 0]
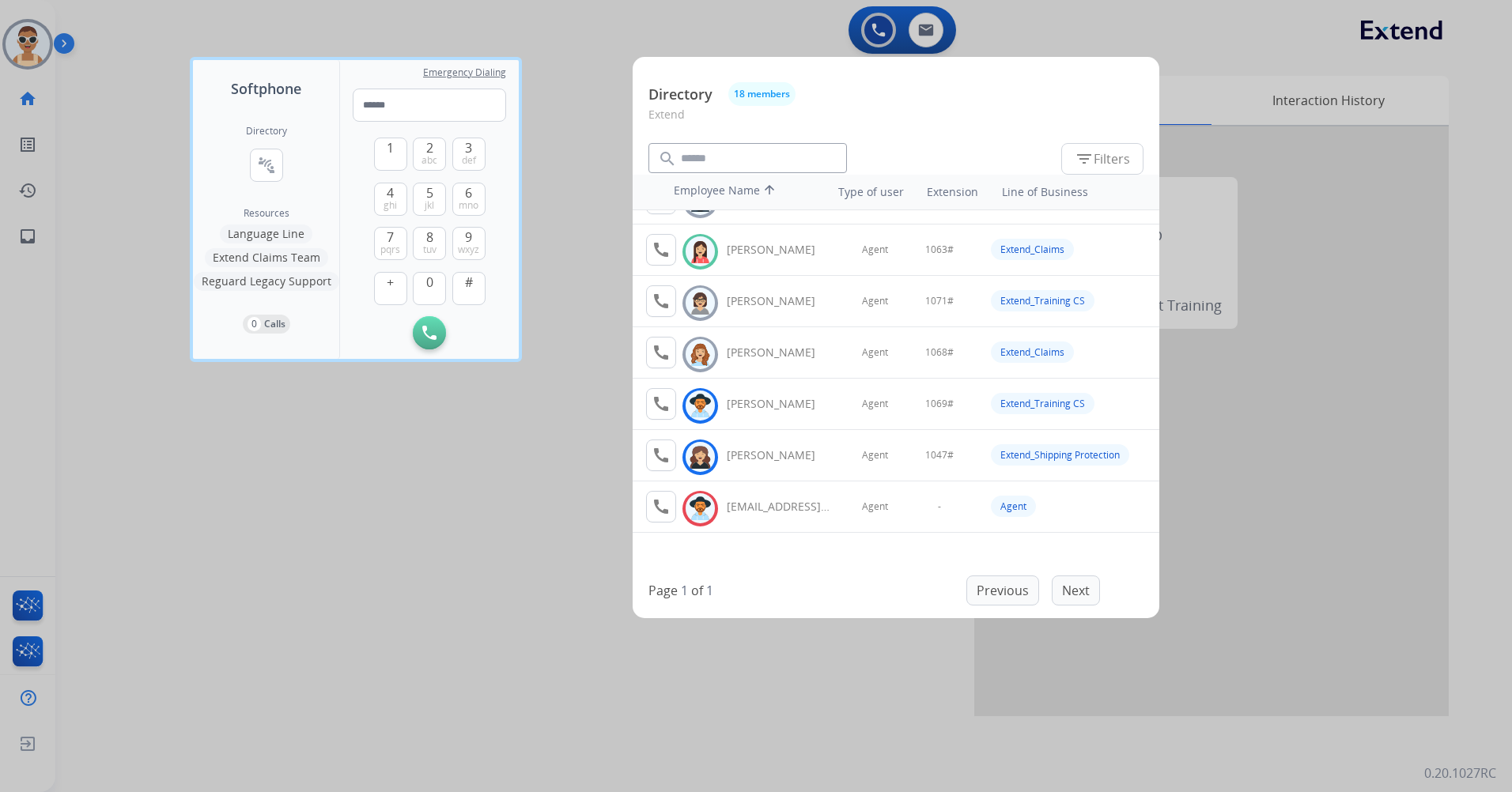
click at [547, 581] on div at bounding box center [756, 396] width 1512 height 792
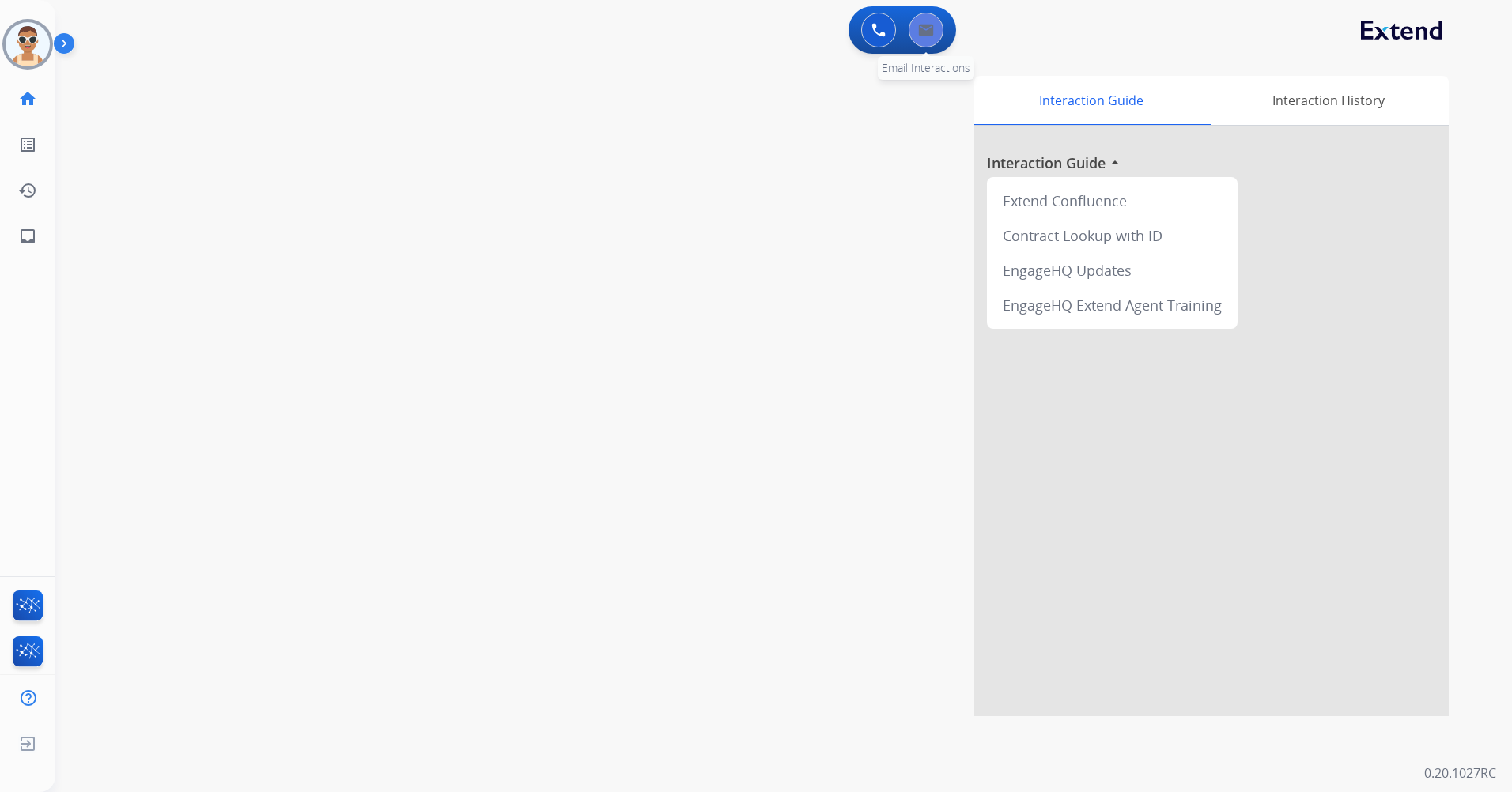
click at [928, 31] on img at bounding box center [925, 30] width 16 height 13
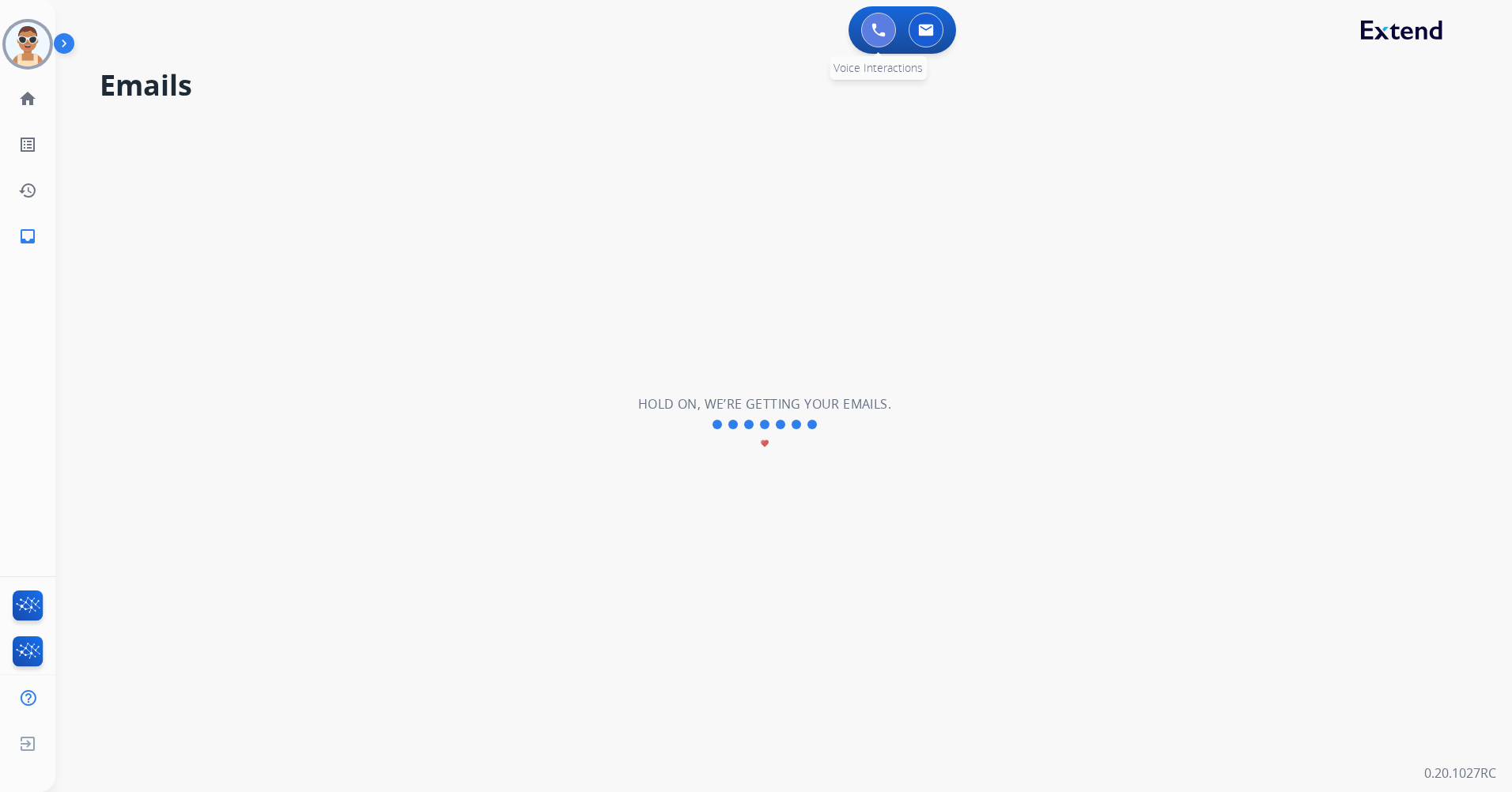
click at [876, 21] on button at bounding box center [878, 30] width 34 height 34
